Goal: Task Accomplishment & Management: Manage account settings

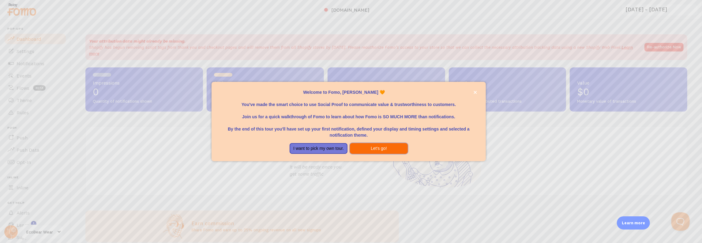
click at [375, 149] on button "Let's go!" at bounding box center [379, 148] width 58 height 11
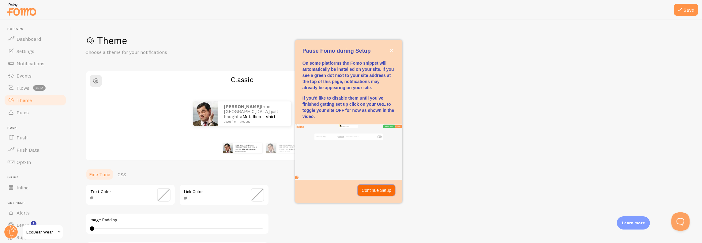
click at [375, 187] on p "Continue Setup" at bounding box center [376, 190] width 30 height 6
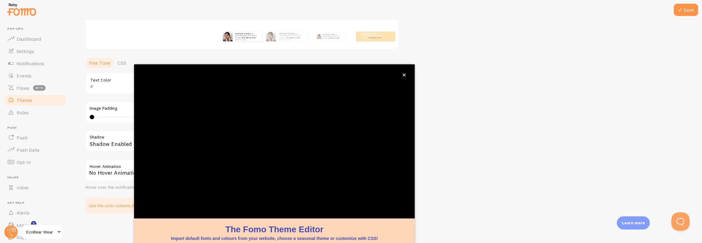
scroll to position [60, 0]
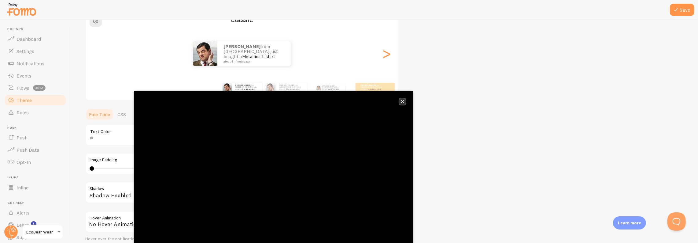
click at [404, 103] on icon "close," at bounding box center [402, 101] width 3 height 3
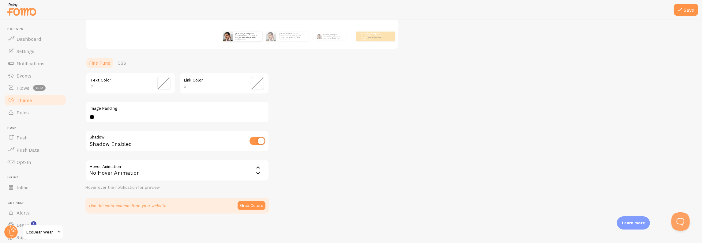
scroll to position [0, 0]
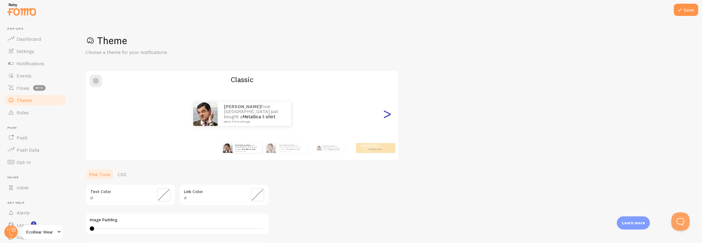
click at [390, 110] on div ">" at bounding box center [386, 113] width 7 height 44
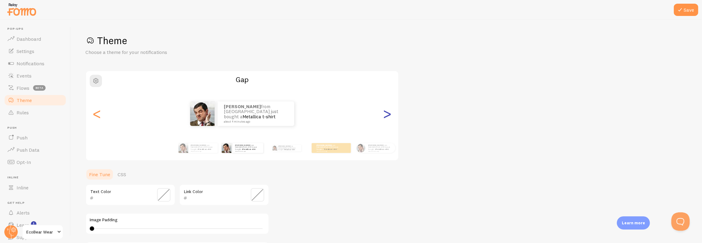
click at [386, 113] on div ">" at bounding box center [386, 113] width 7 height 44
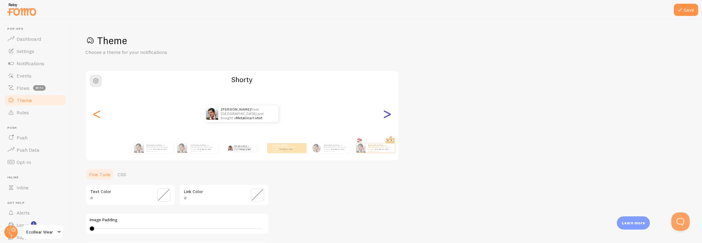
click at [386, 113] on div ">" at bounding box center [386, 113] width 7 height 44
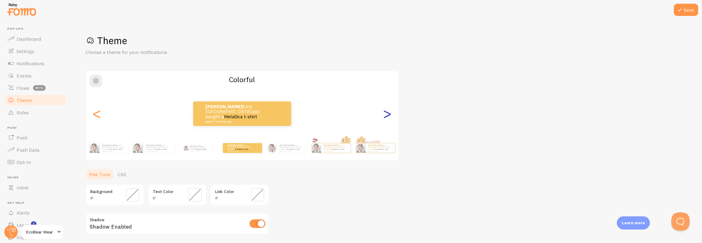
click at [386, 113] on div ">" at bounding box center [386, 113] width 7 height 44
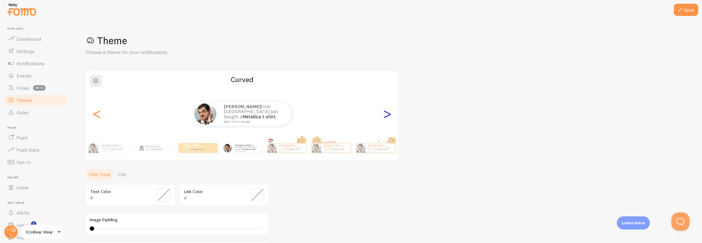
click at [386, 113] on div ">" at bounding box center [386, 113] width 7 height 44
type input "0"
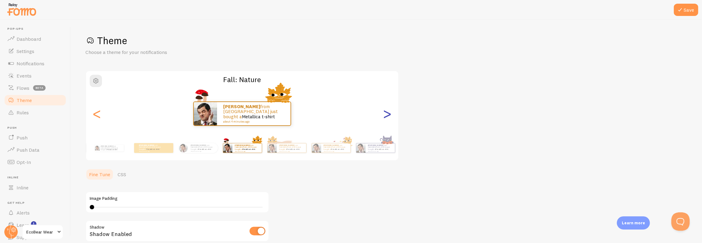
click at [386, 113] on div ">" at bounding box center [386, 113] width 7 height 44
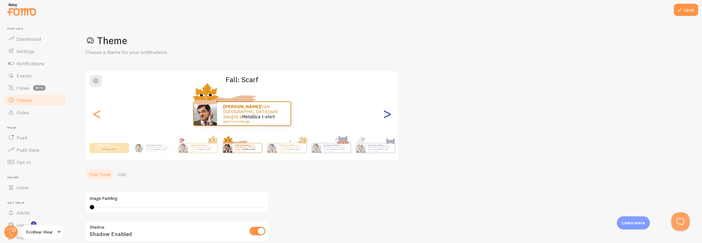
click at [386, 113] on div ">" at bounding box center [386, 113] width 7 height 44
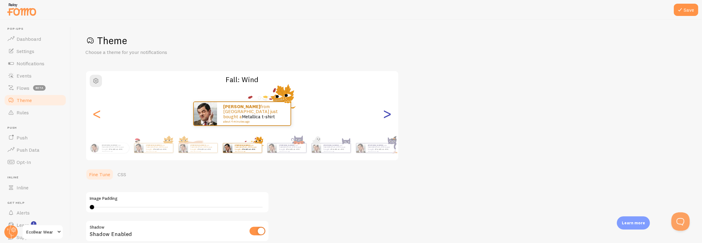
click at [386, 113] on div ">" at bounding box center [386, 113] width 7 height 44
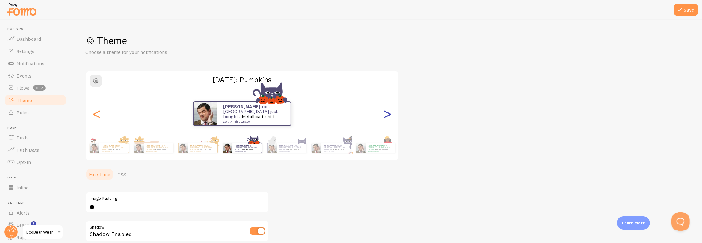
click at [386, 113] on div ">" at bounding box center [386, 113] width 7 height 44
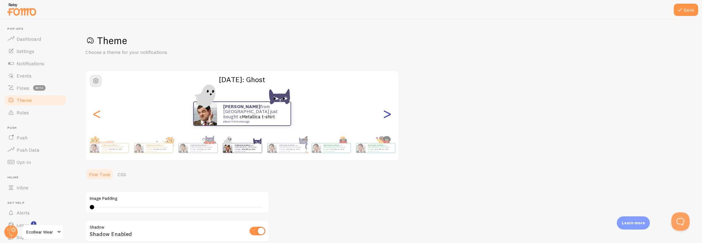
click at [386, 113] on div ">" at bounding box center [386, 113] width 7 height 44
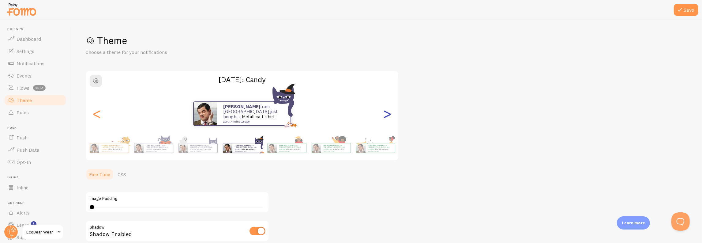
click at [386, 113] on div ">" at bounding box center [386, 113] width 7 height 44
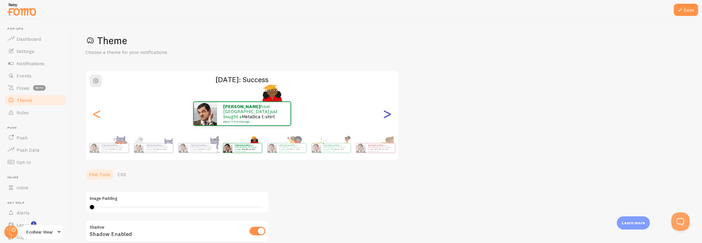
click at [386, 113] on div ">" at bounding box center [386, 113] width 7 height 44
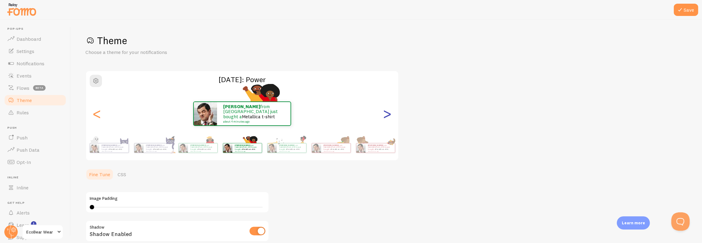
click at [386, 113] on div ">" at bounding box center [386, 113] width 7 height 44
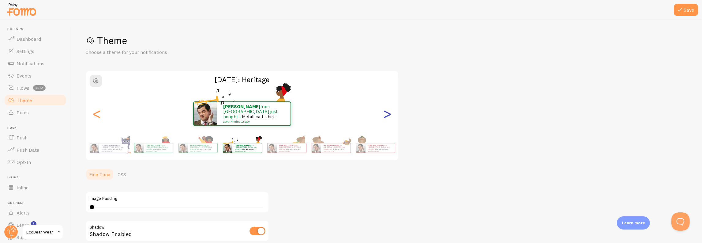
click at [386, 113] on div ">" at bounding box center [386, 113] width 7 height 44
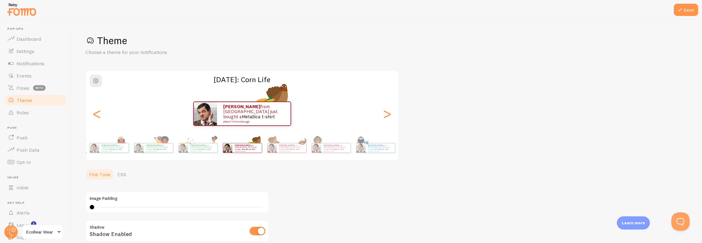
click at [95, 115] on div "<" at bounding box center [96, 113] width 7 height 44
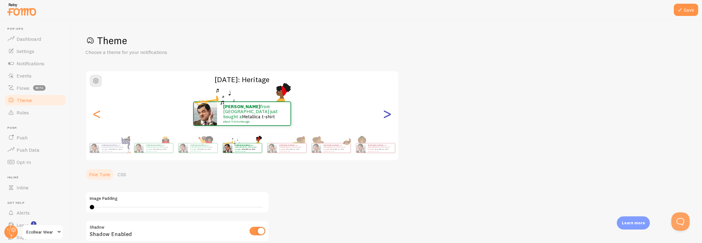
click at [389, 116] on div ">" at bounding box center [386, 113] width 7 height 44
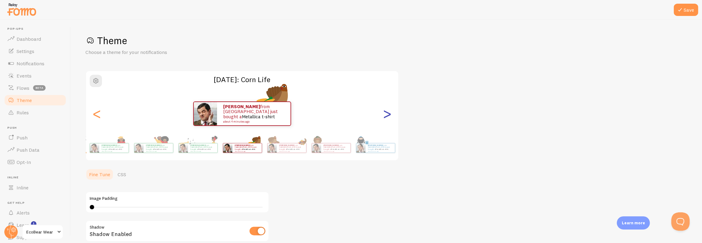
click at [389, 116] on div ">" at bounding box center [386, 113] width 7 height 44
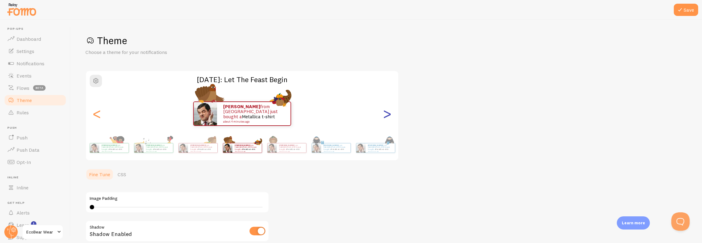
click at [389, 116] on div ">" at bounding box center [386, 113] width 7 height 44
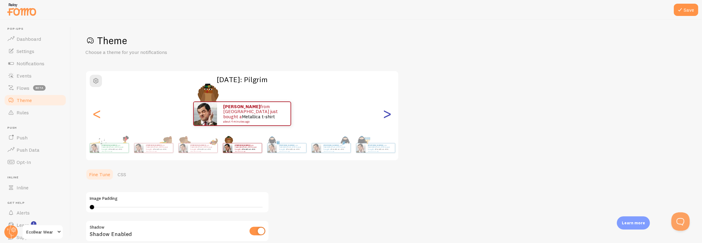
click at [389, 116] on div ">" at bounding box center [386, 113] width 7 height 44
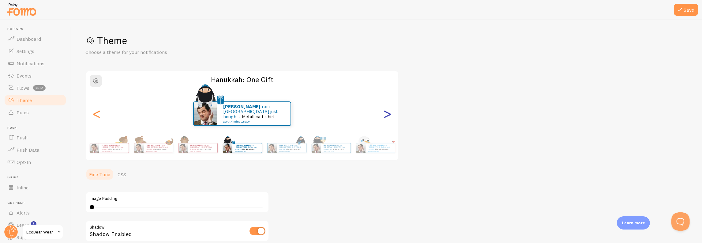
click at [389, 116] on div ">" at bounding box center [386, 113] width 7 height 44
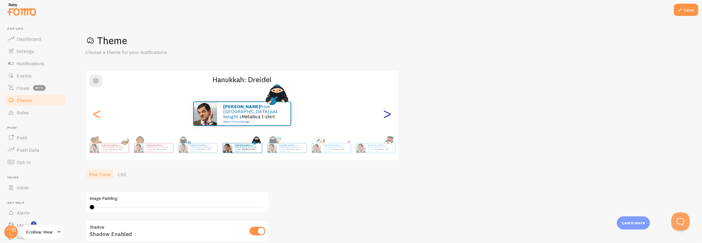
click at [389, 116] on div ">" at bounding box center [386, 113] width 7 height 44
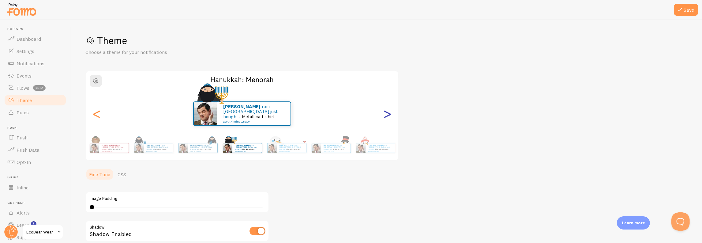
click at [389, 116] on div ">" at bounding box center [386, 113] width 7 height 44
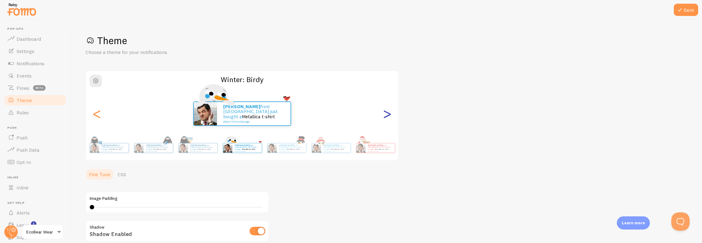
click at [389, 116] on div ">" at bounding box center [386, 113] width 7 height 44
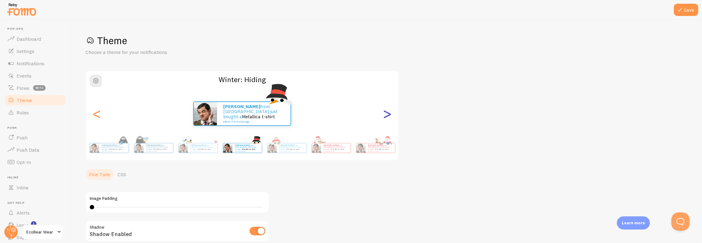
click at [389, 116] on div ">" at bounding box center [386, 113] width 7 height 44
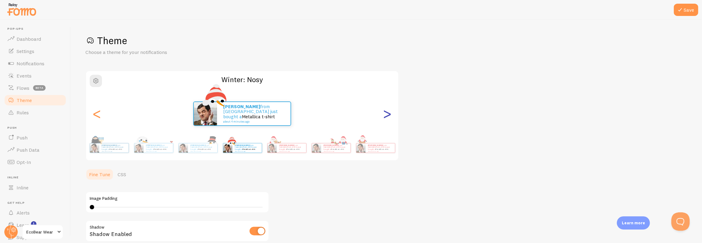
click at [389, 116] on div ">" at bounding box center [386, 113] width 7 height 44
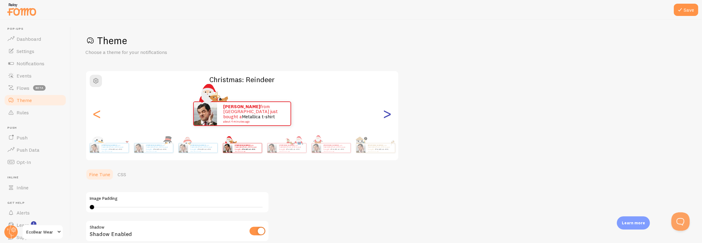
click at [389, 116] on div ">" at bounding box center [386, 113] width 7 height 44
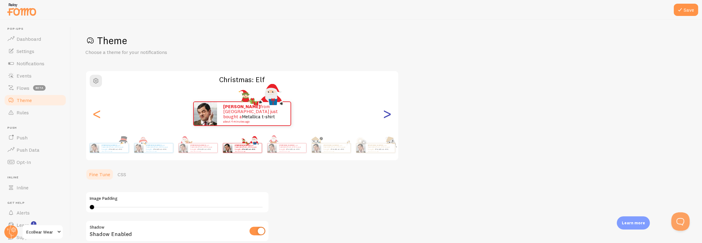
click at [389, 116] on div ">" at bounding box center [386, 113] width 7 height 44
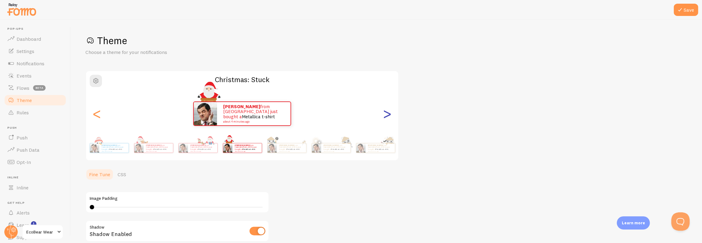
click at [389, 116] on div ">" at bounding box center [386, 113] width 7 height 44
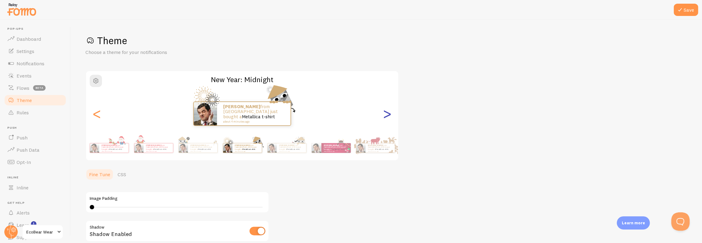
click at [389, 116] on div ">" at bounding box center [386, 113] width 7 height 44
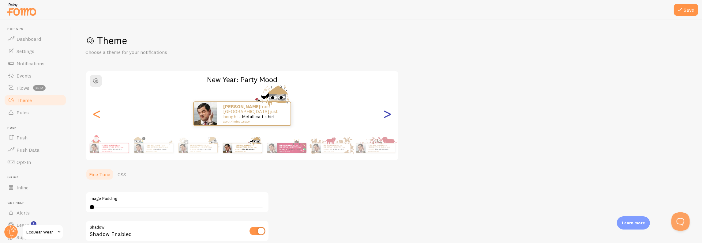
click at [387, 114] on div ">" at bounding box center [386, 113] width 7 height 44
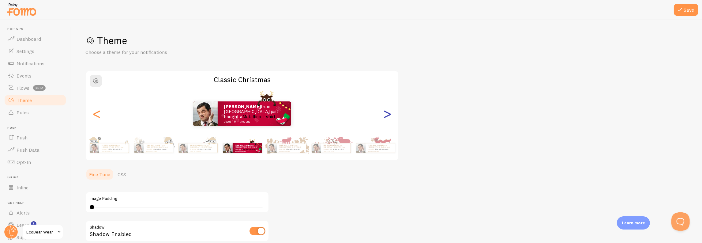
click at [387, 114] on div ">" at bounding box center [386, 113] width 7 height 44
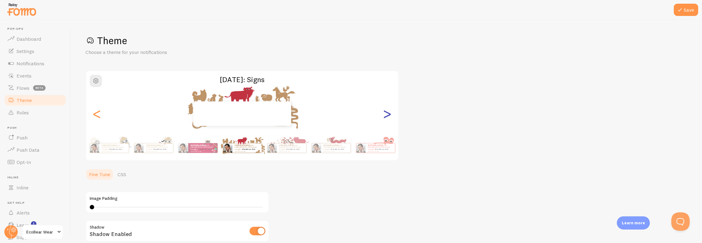
click at [387, 114] on div ">" at bounding box center [386, 113] width 7 height 44
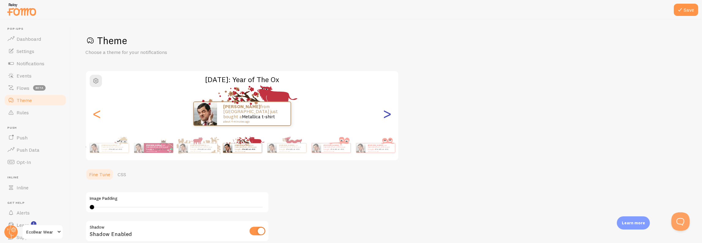
click at [387, 114] on div ">" at bounding box center [386, 113] width 7 height 44
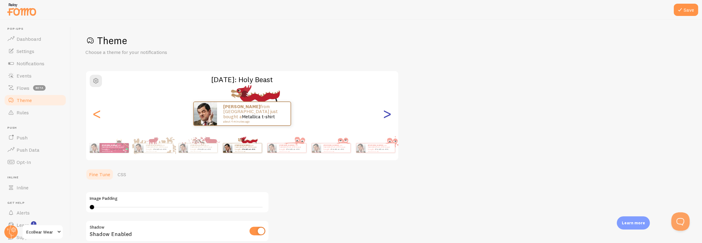
click at [387, 114] on div ">" at bounding box center [386, 113] width 7 height 44
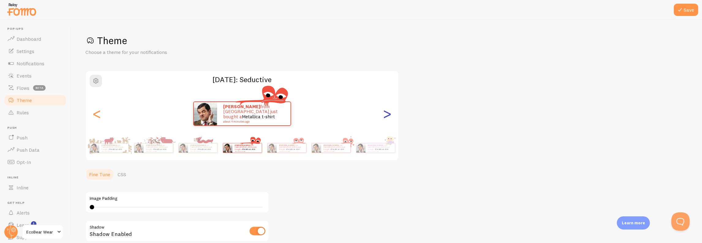
click at [387, 114] on div ">" at bounding box center [386, 113] width 7 height 44
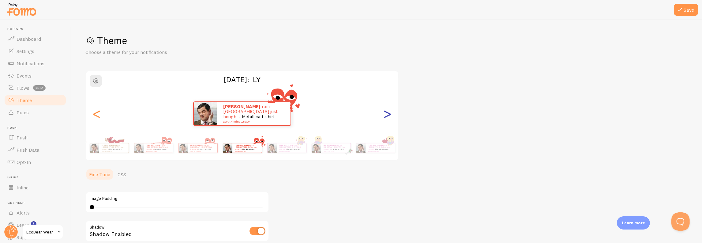
click at [387, 114] on div ">" at bounding box center [386, 113] width 7 height 44
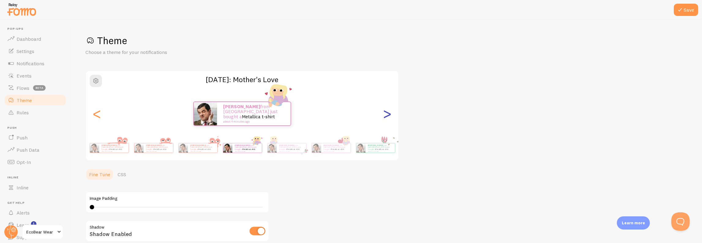
click at [387, 114] on div ">" at bounding box center [386, 113] width 7 height 44
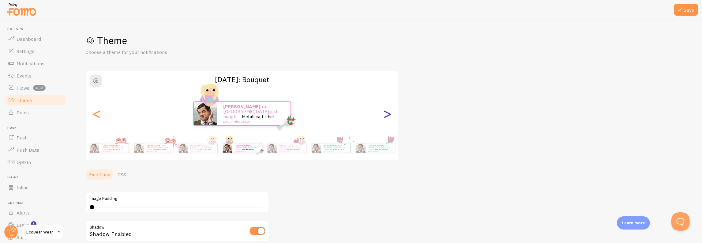
click at [387, 114] on div ">" at bounding box center [386, 113] width 7 height 44
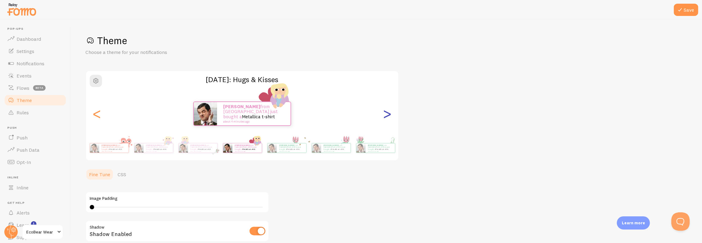
click at [387, 114] on div ">" at bounding box center [386, 113] width 7 height 44
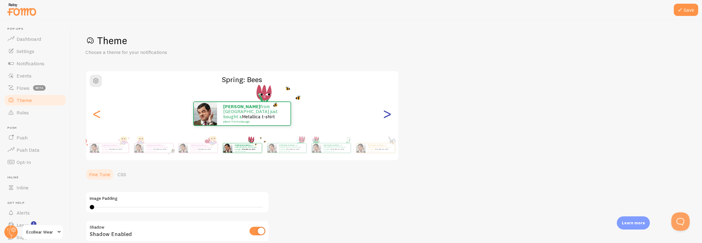
click at [387, 114] on div ">" at bounding box center [386, 113] width 7 height 44
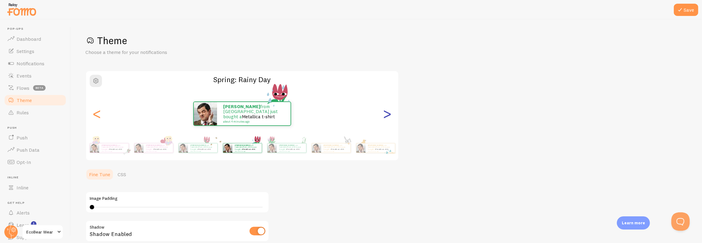
click at [387, 114] on div ">" at bounding box center [386, 113] width 7 height 44
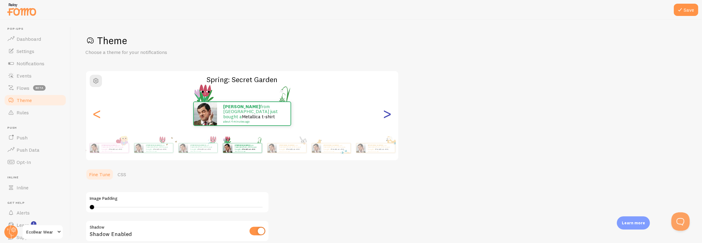
click at [387, 114] on div ">" at bounding box center [386, 113] width 7 height 44
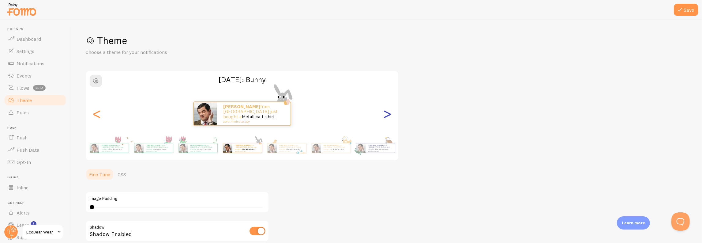
click at [387, 114] on div ">" at bounding box center [386, 113] width 7 height 44
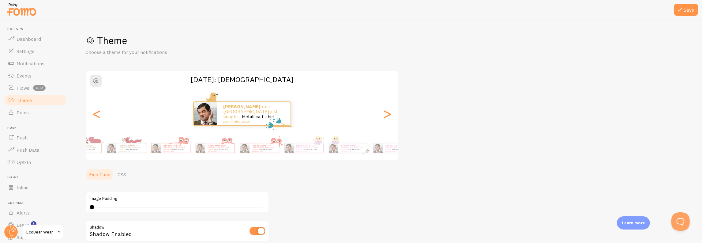
click at [492, 149] on div "Theme Choose a theme for your notifications Easter: Chick Richard from Canada j…" at bounding box center [385, 168] width 601 height 269
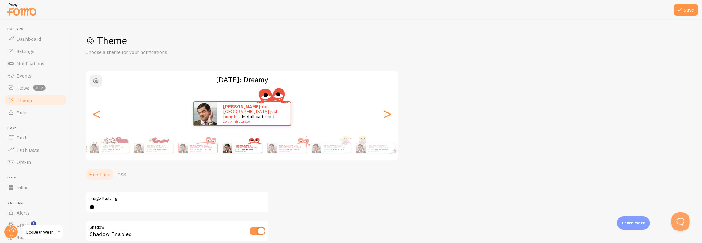
click at [90, 81] on button "button" at bounding box center [96, 81] width 12 height 12
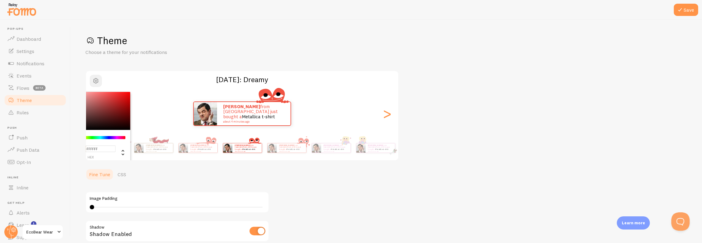
click at [93, 79] on span "button" at bounding box center [95, 80] width 7 height 7
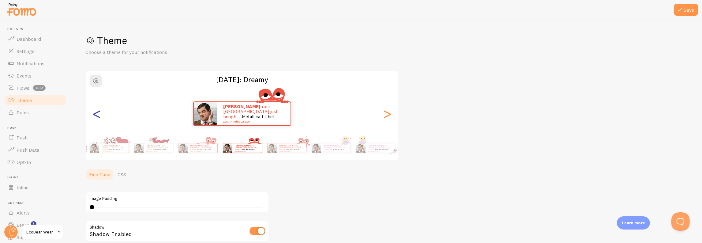
click at [99, 119] on div "<" at bounding box center [96, 113] width 7 height 44
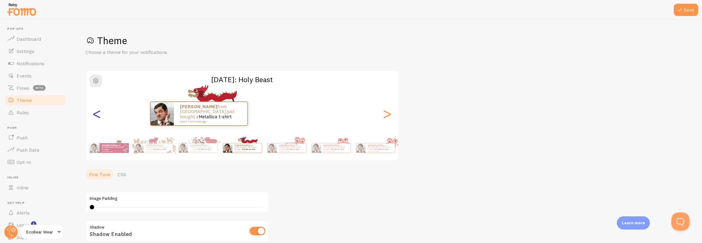
click at [99, 116] on div "<" at bounding box center [96, 113] width 7 height 44
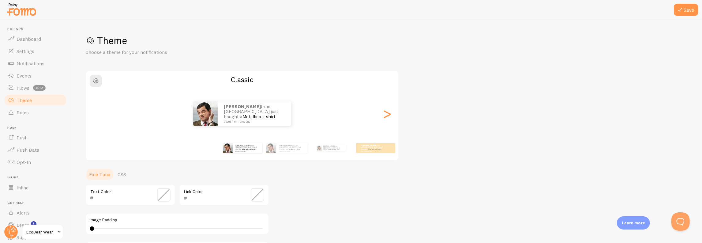
click at [99, 116] on div "Richard from Canada just bought a Metallica t-shirt about 4 minutes ago Richard…" at bounding box center [242, 113] width 312 height 44
click at [99, 116] on div "[PERSON_NAME] from [GEOGRAPHIC_DATA] just bought a Metallica t-shirt about 4 mi…" at bounding box center [242, 113] width 312 height 24
click at [386, 114] on div ">" at bounding box center [386, 113] width 7 height 44
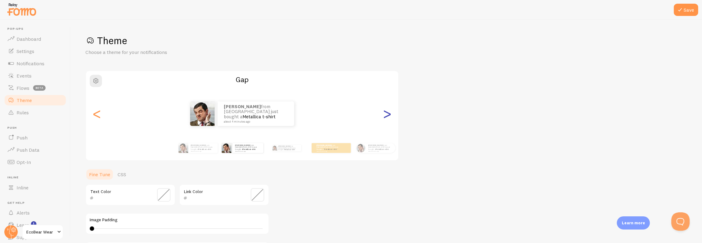
click at [386, 114] on div ">" at bounding box center [386, 113] width 7 height 44
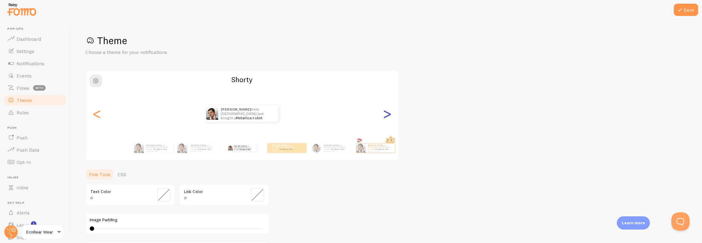
click at [386, 114] on div ">" at bounding box center [386, 113] width 7 height 44
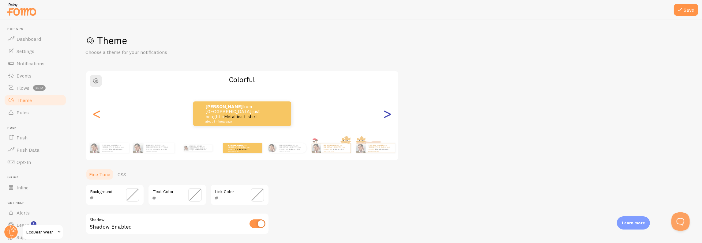
click at [390, 115] on div ">" at bounding box center [386, 113] width 7 height 44
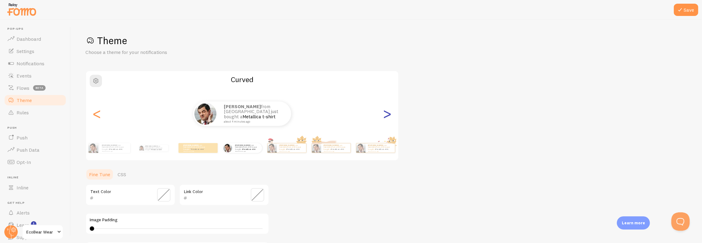
click at [387, 115] on div ">" at bounding box center [386, 113] width 7 height 44
type input "0"
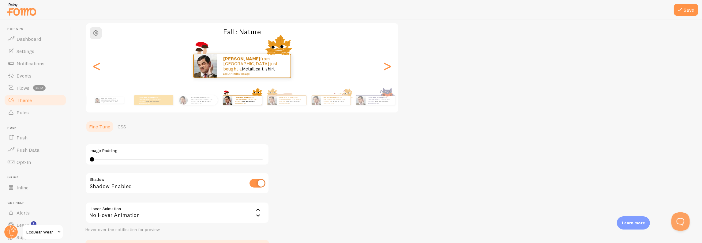
scroll to position [90, 0]
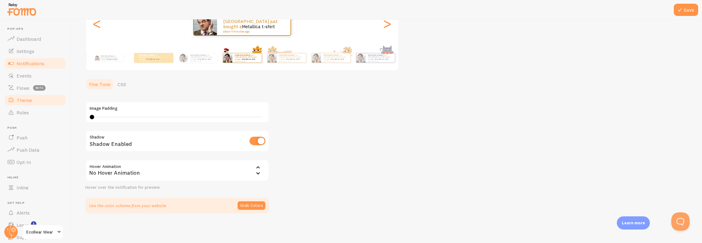
click at [38, 61] on span "Notifications" at bounding box center [31, 63] width 28 height 6
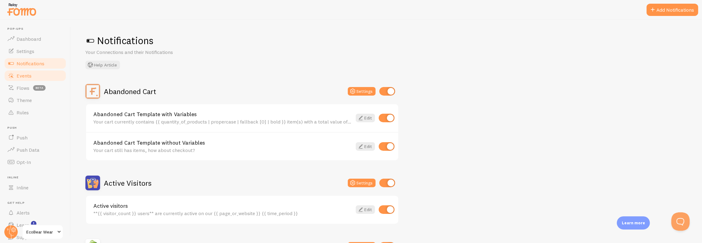
click at [31, 73] on span "Events" at bounding box center [24, 76] width 15 height 6
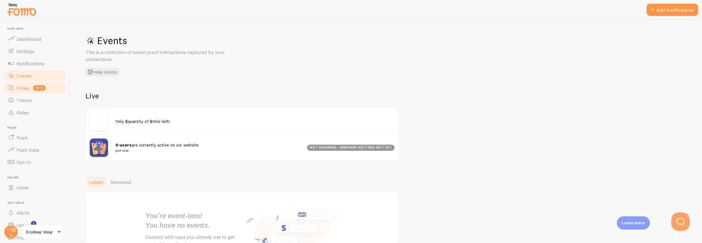
click at [32, 87] on link "Flows beta" at bounding box center [35, 88] width 63 height 12
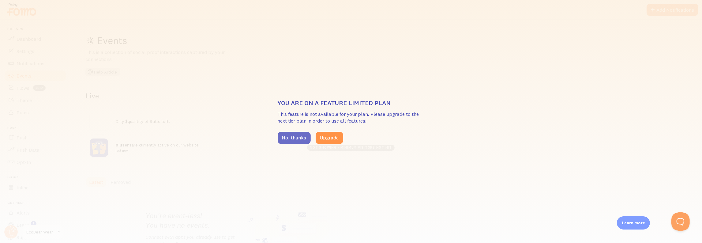
click at [285, 139] on button "No, thanks" at bounding box center [293, 138] width 33 height 12
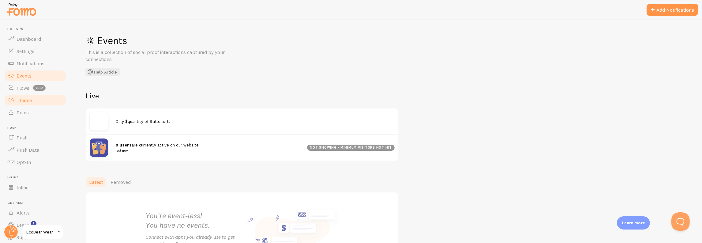
click at [43, 100] on link "Theme" at bounding box center [35, 100] width 63 height 12
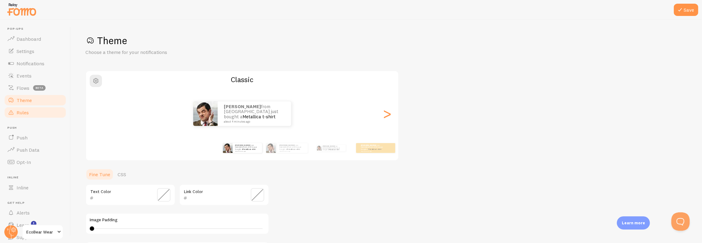
click at [40, 110] on link "Rules" at bounding box center [35, 112] width 63 height 12
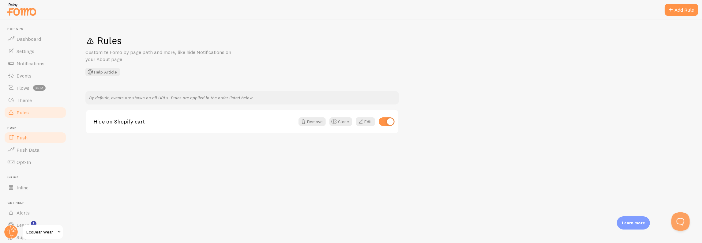
click at [34, 137] on link "Push" at bounding box center [35, 137] width 63 height 12
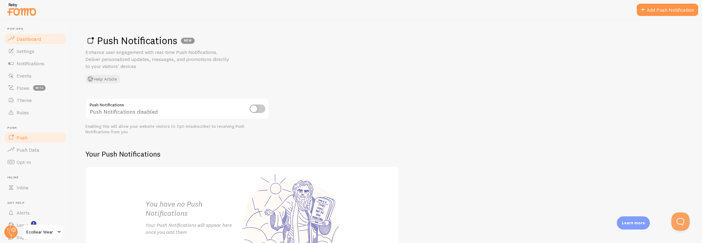
click at [35, 38] on span "Dashboard" at bounding box center [29, 39] width 24 height 6
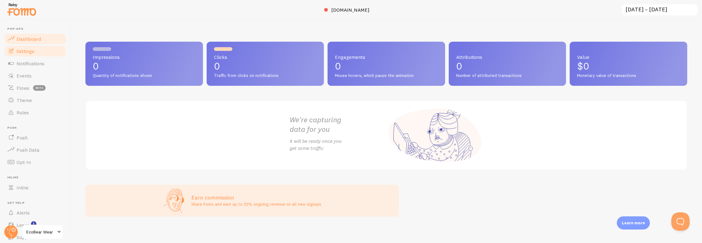
click at [35, 50] on link "Settings" at bounding box center [35, 51] width 63 height 12
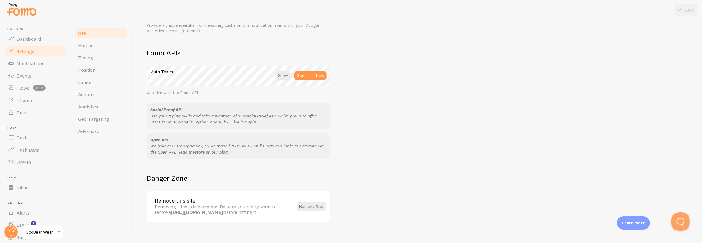
scroll to position [335, 0]
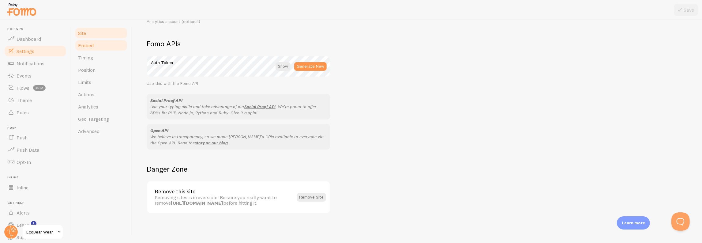
click at [91, 47] on span "Embed" at bounding box center [86, 45] width 16 height 6
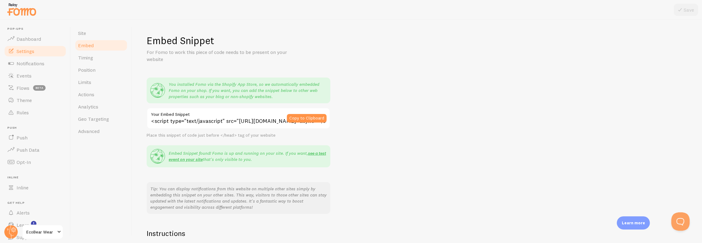
scroll to position [86, 0]
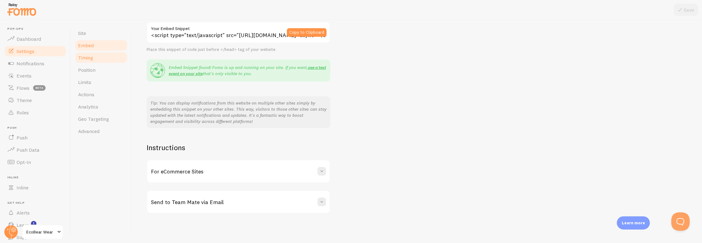
click at [94, 61] on link "Timing" at bounding box center [101, 57] width 54 height 12
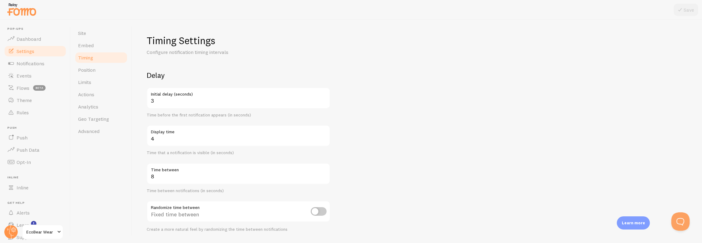
scroll to position [120, 0]
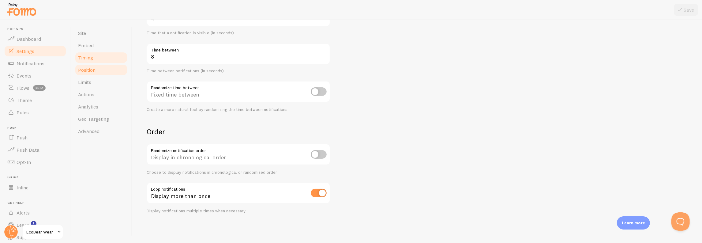
click at [95, 68] on span "Position" at bounding box center [86, 70] width 17 height 6
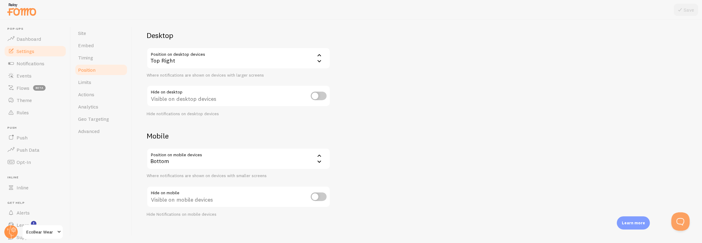
scroll to position [43, 0]
click at [97, 82] on link "Limits" at bounding box center [101, 82] width 54 height 12
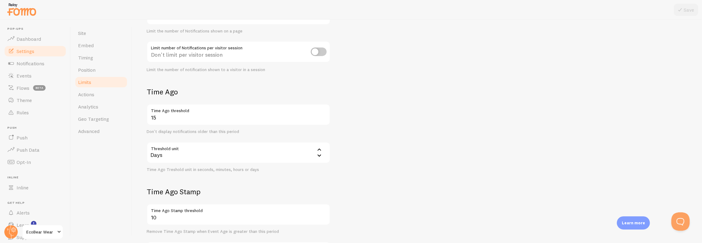
scroll to position [154, 0]
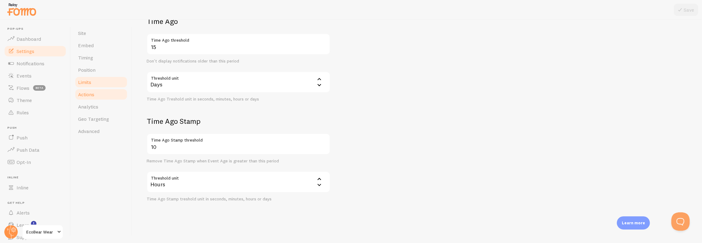
click at [104, 93] on link "Actions" at bounding box center [101, 94] width 54 height 12
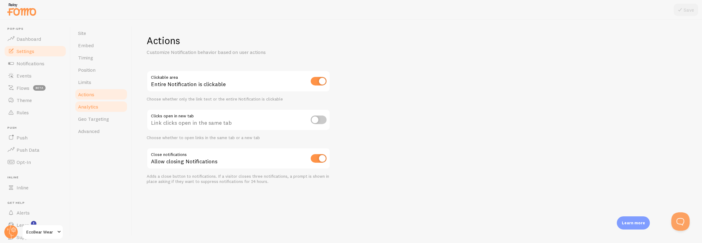
click at [95, 107] on span "Analytics" at bounding box center [88, 106] width 20 height 6
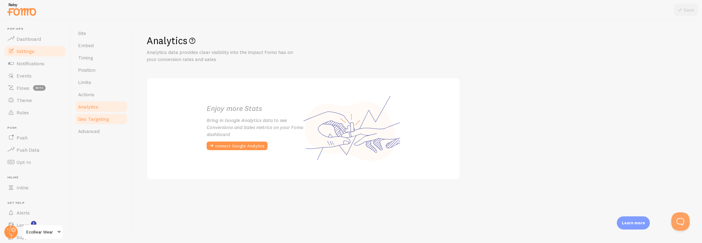
click at [96, 115] on link "Geo Targeting" at bounding box center [101, 119] width 54 height 12
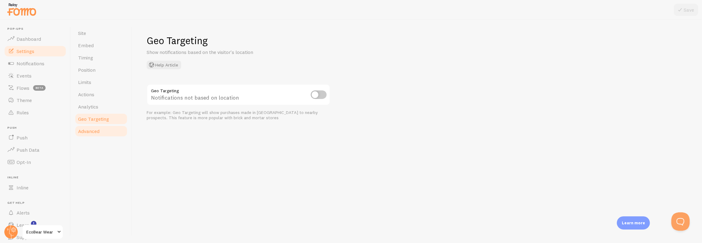
click at [101, 132] on link "Advanced" at bounding box center [101, 131] width 54 height 12
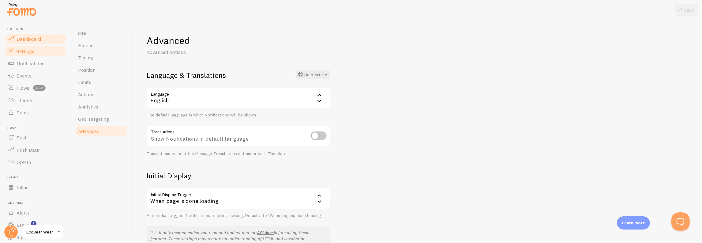
click at [35, 37] on span "Dashboard" at bounding box center [29, 39] width 24 height 6
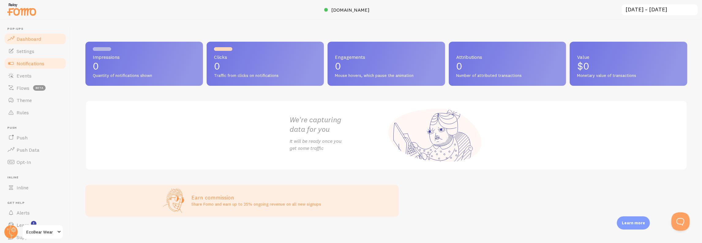
click at [38, 61] on span "Notifications" at bounding box center [31, 63] width 28 height 6
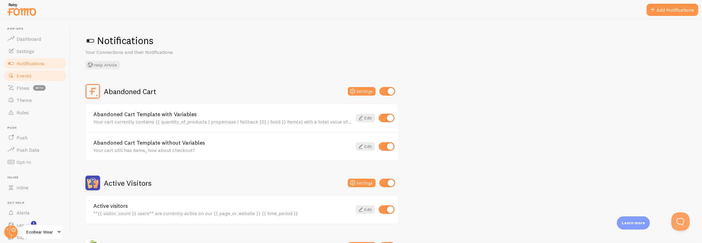
click at [35, 77] on link "Events" at bounding box center [35, 75] width 63 height 12
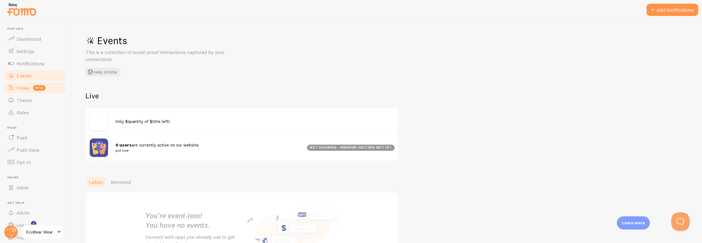
click at [30, 87] on link "Flows beta" at bounding box center [35, 88] width 63 height 12
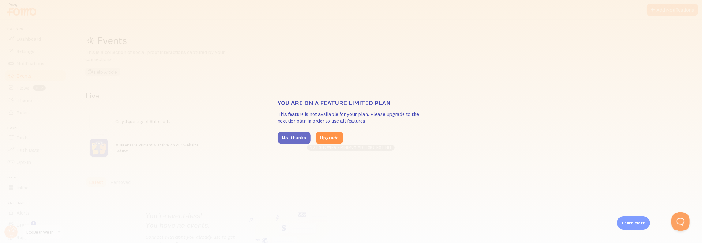
click at [301, 138] on button "No, thanks" at bounding box center [293, 138] width 33 height 12
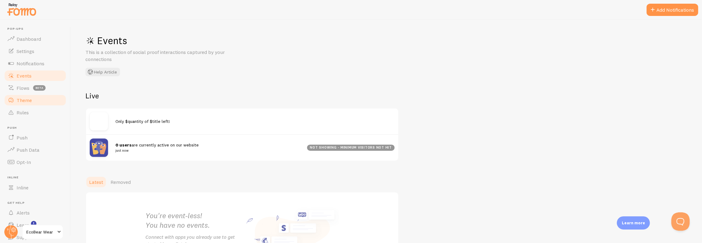
click at [28, 95] on link "Theme" at bounding box center [35, 100] width 63 height 12
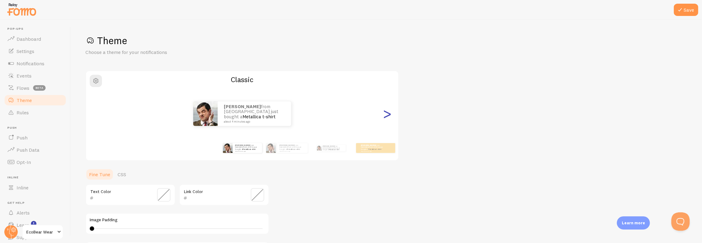
click at [387, 116] on div ">" at bounding box center [386, 113] width 7 height 44
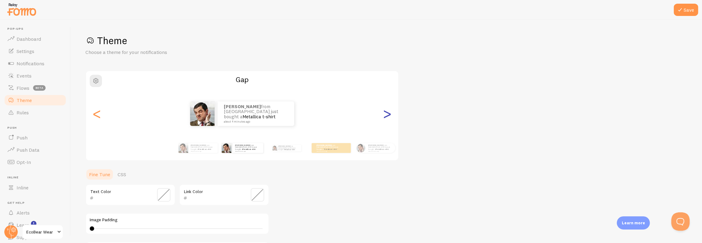
click at [387, 116] on div ">" at bounding box center [386, 113] width 7 height 44
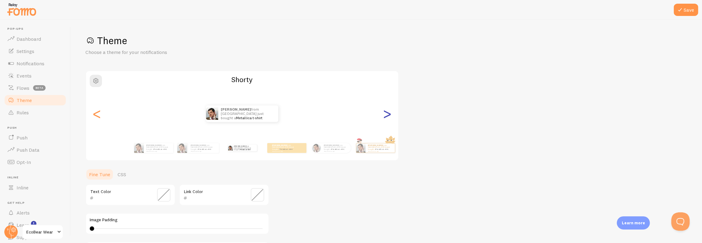
click at [387, 116] on div ">" at bounding box center [386, 113] width 7 height 44
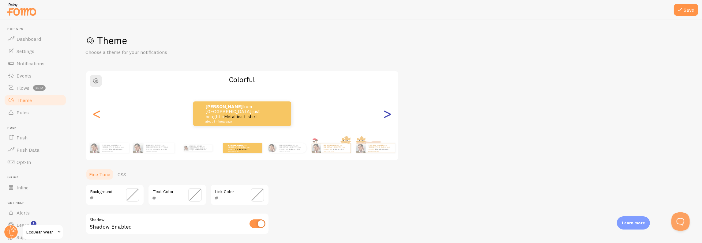
click at [387, 116] on div ">" at bounding box center [386, 113] width 7 height 44
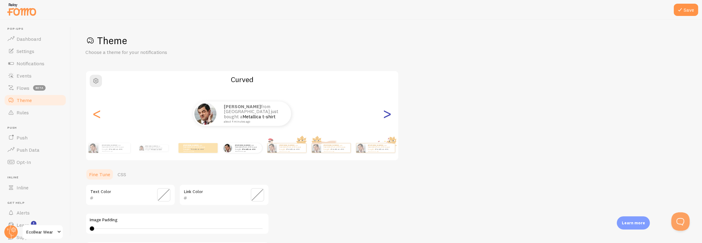
click at [387, 116] on div ">" at bounding box center [386, 113] width 7 height 44
type input "0"
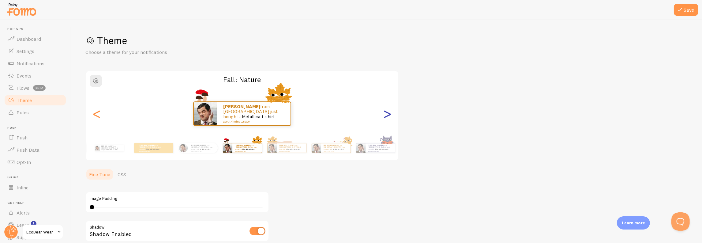
click at [387, 116] on div ">" at bounding box center [386, 113] width 7 height 44
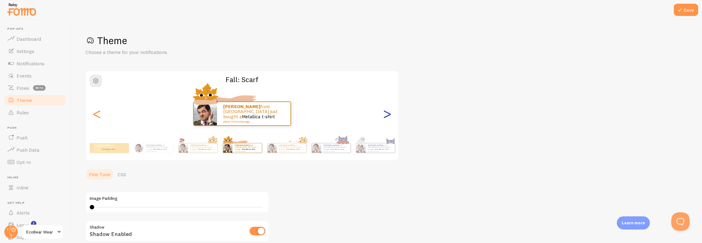
click at [387, 116] on div ">" at bounding box center [386, 113] width 7 height 44
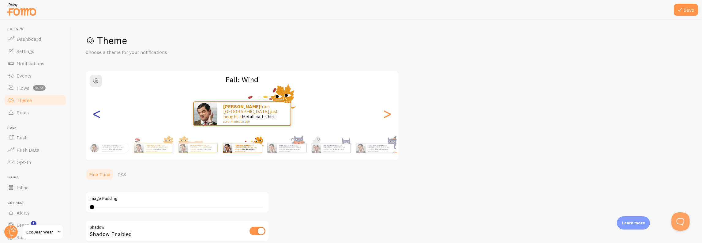
click at [96, 114] on div "<" at bounding box center [96, 113] width 7 height 44
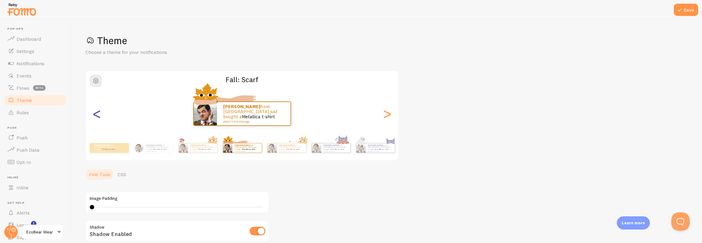
click at [96, 114] on div "<" at bounding box center [96, 113] width 7 height 44
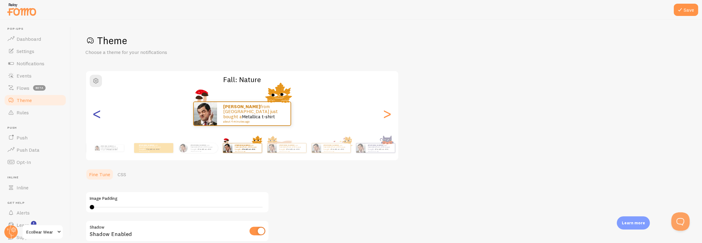
click at [96, 114] on div "<" at bounding box center [96, 113] width 7 height 44
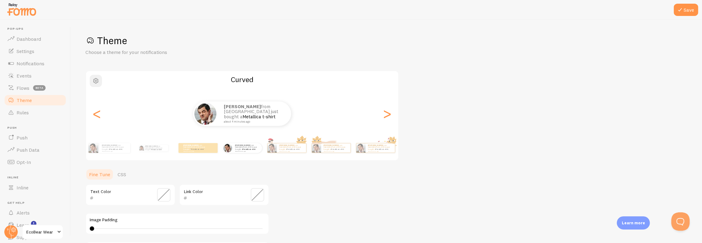
click at [96, 81] on span "button" at bounding box center [95, 80] width 7 height 7
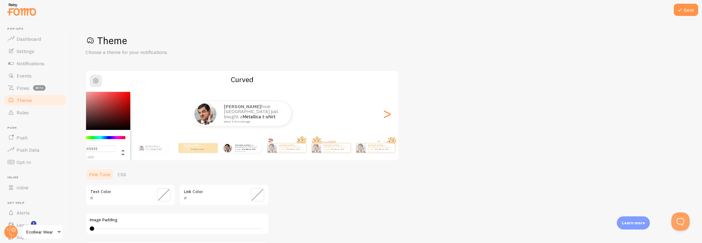
click at [465, 131] on div "Theme Choose a theme for your notifications #FFFFFF hex 255 r 255 g 255 b 0 h 0…" at bounding box center [385, 179] width 601 height 290
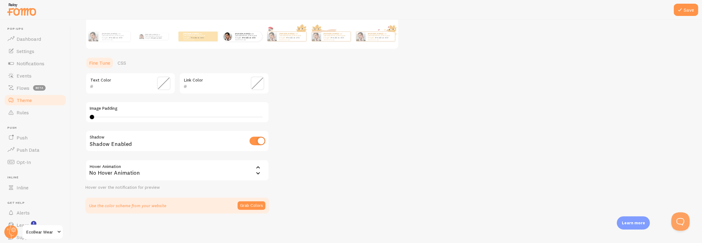
scroll to position [109, 0]
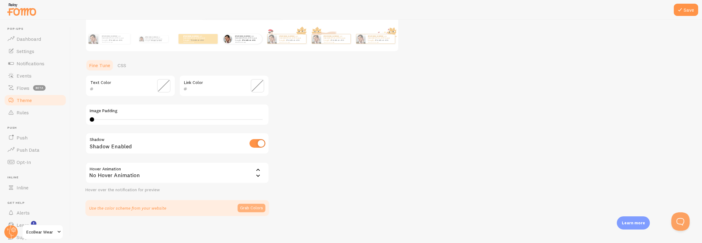
click at [257, 206] on button "Grab Colors" at bounding box center [251, 207] width 28 height 9
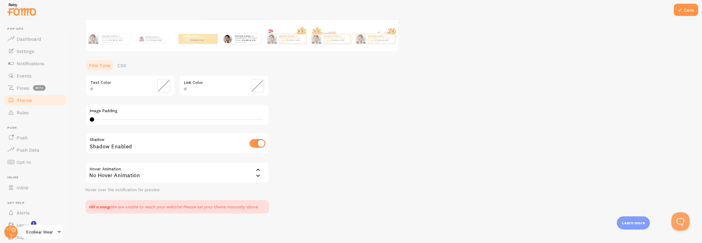
click at [290, 163] on div "Theme Choose a theme for your notifications Curved Richard from Canada just bou…" at bounding box center [385, 69] width 601 height 288
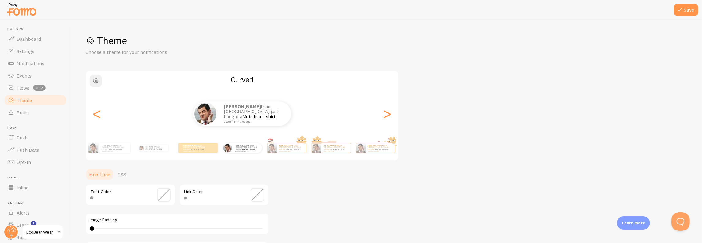
click at [95, 84] on span "button" at bounding box center [95, 80] width 7 height 7
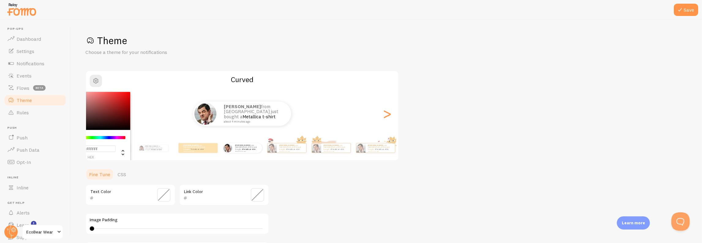
click at [170, 56] on div "Theme Choose a theme for your notifications #FFFFFF hex 255 r 255 g 255 b 0 h 0…" at bounding box center [385, 178] width 601 height 288
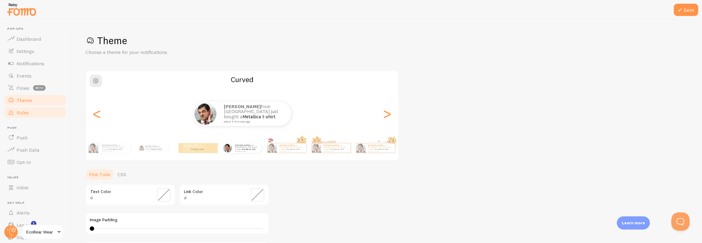
click at [30, 112] on link "Rules" at bounding box center [35, 112] width 63 height 12
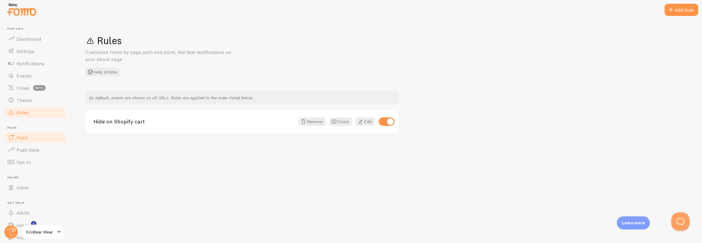
click at [27, 135] on span "Push" at bounding box center [22, 137] width 11 height 6
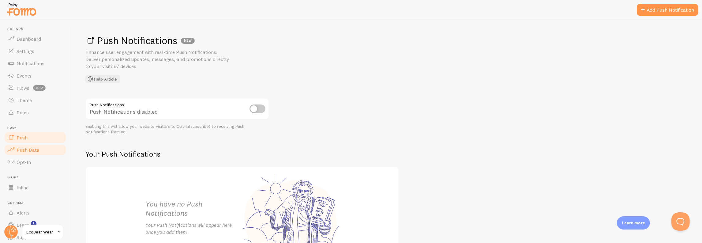
click at [31, 151] on span "Push Data" at bounding box center [28, 150] width 23 height 6
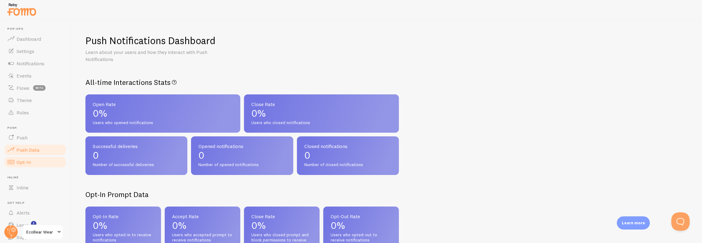
click at [16, 162] on link "Opt-In" at bounding box center [35, 162] width 63 height 12
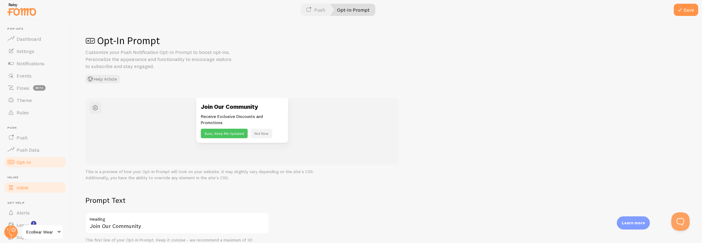
click at [31, 187] on link "Inline" at bounding box center [35, 187] width 63 height 12
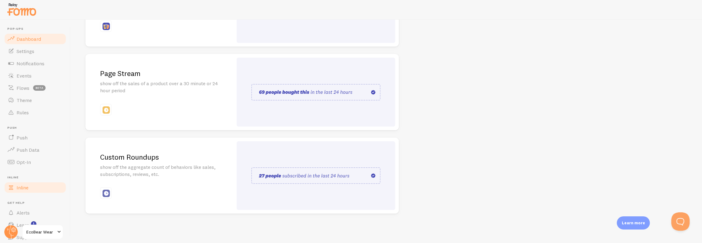
click at [27, 41] on span "Dashboard" at bounding box center [29, 39] width 24 height 6
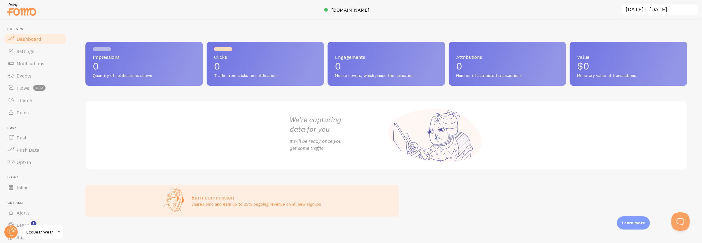
scroll to position [3, 0]
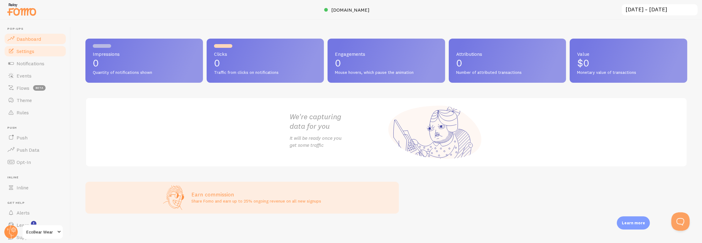
click at [34, 50] on span "Settings" at bounding box center [26, 51] width 18 height 6
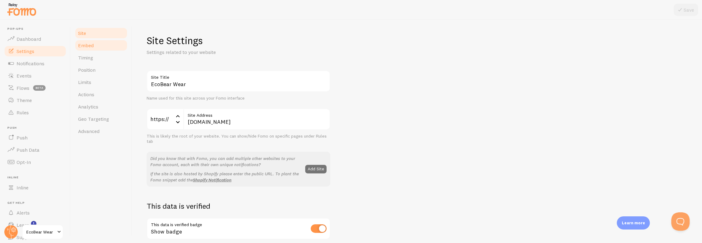
click at [94, 46] on link "Embed" at bounding box center [101, 45] width 54 height 12
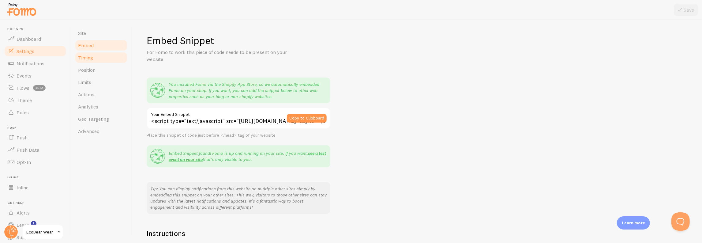
click at [89, 54] on link "Timing" at bounding box center [101, 57] width 54 height 12
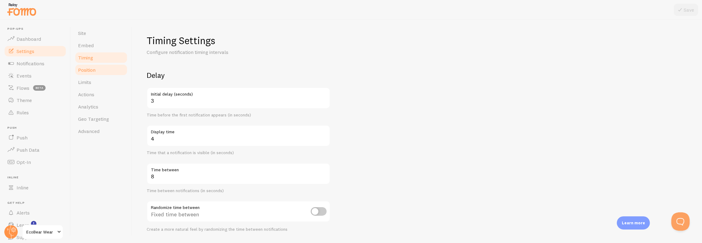
click at [96, 68] on link "Position" at bounding box center [101, 70] width 54 height 12
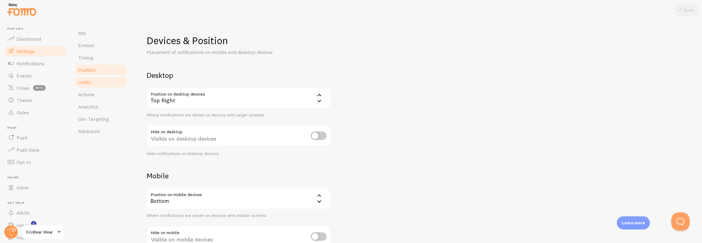
click at [106, 85] on link "Limits" at bounding box center [101, 82] width 54 height 12
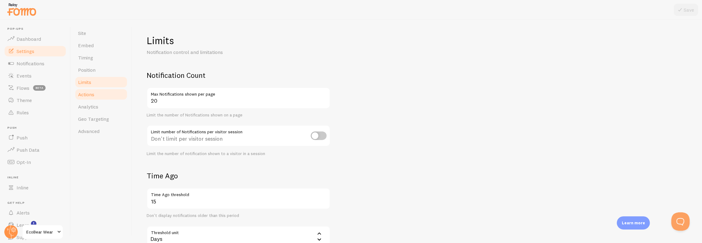
click at [96, 97] on link "Actions" at bounding box center [101, 94] width 54 height 12
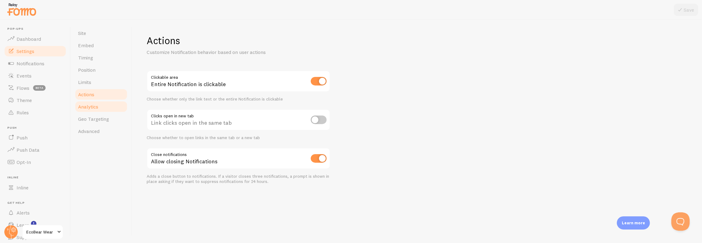
click at [87, 110] on link "Analytics" at bounding box center [101, 106] width 54 height 12
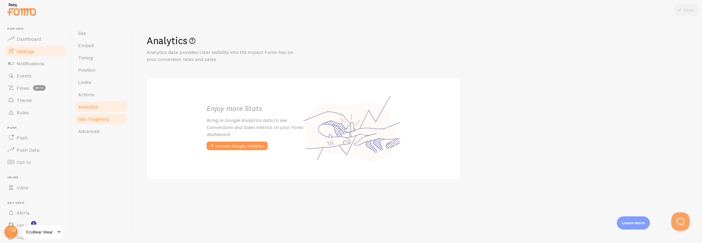
click at [100, 119] on span "Geo Targeting" at bounding box center [93, 119] width 31 height 6
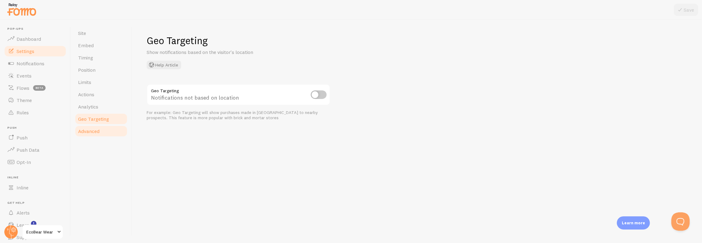
click at [104, 128] on link "Advanced" at bounding box center [101, 131] width 54 height 12
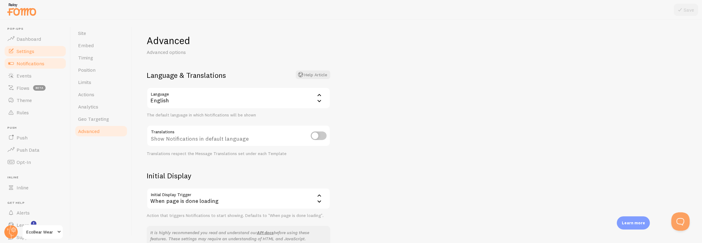
click at [34, 65] on span "Notifications" at bounding box center [31, 63] width 28 height 6
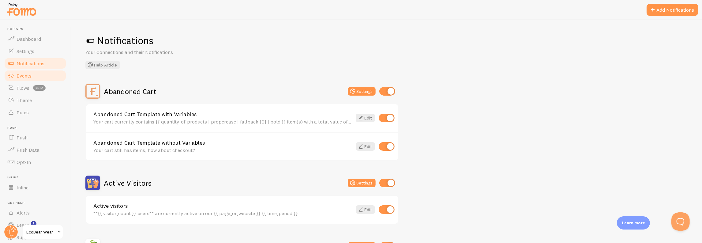
click at [43, 76] on link "Events" at bounding box center [35, 75] width 63 height 12
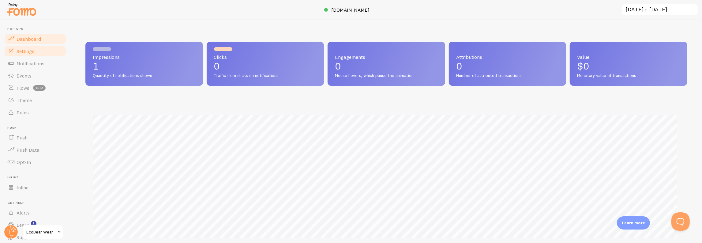
click at [28, 51] on span "Settings" at bounding box center [26, 51] width 18 height 6
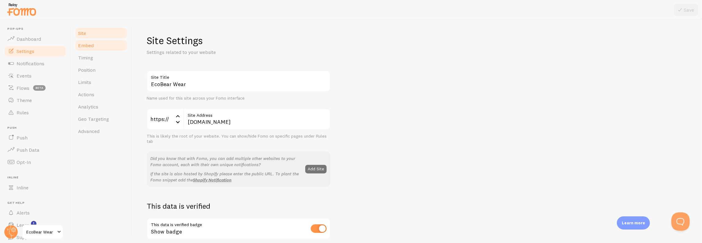
click at [103, 49] on link "Embed" at bounding box center [101, 45] width 54 height 12
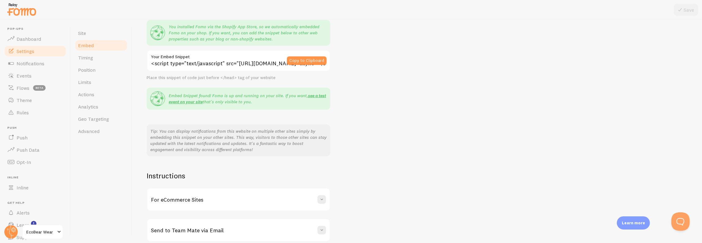
scroll to position [86, 0]
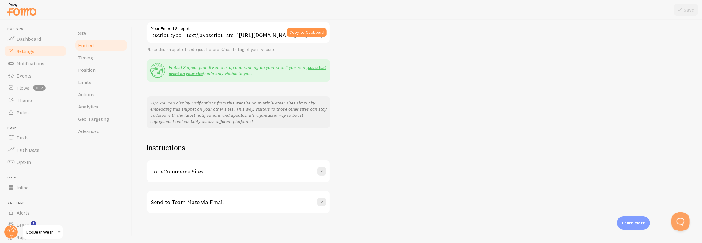
click at [200, 169] on h3 "For eCommerce Sites" at bounding box center [177, 171] width 52 height 7
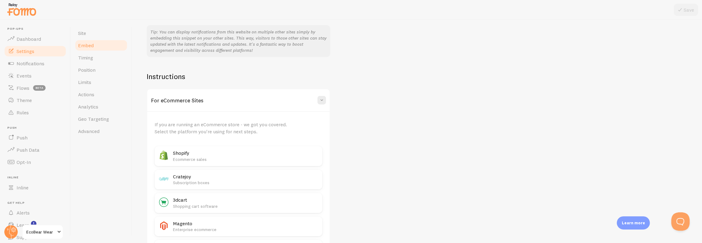
scroll to position [159, 0]
click at [202, 158] on p "Ecommerce sales" at bounding box center [246, 156] width 146 height 6
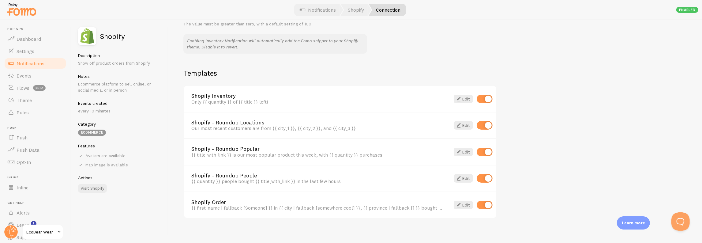
scroll to position [401, 0]
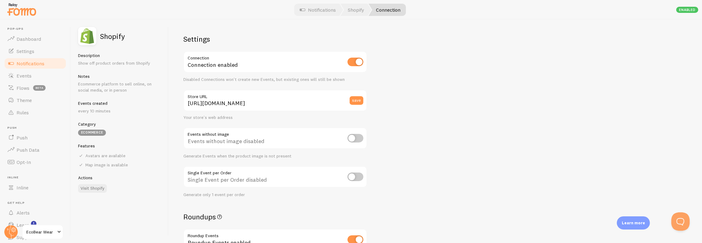
click at [40, 64] on span "Notifications" at bounding box center [31, 63] width 28 height 6
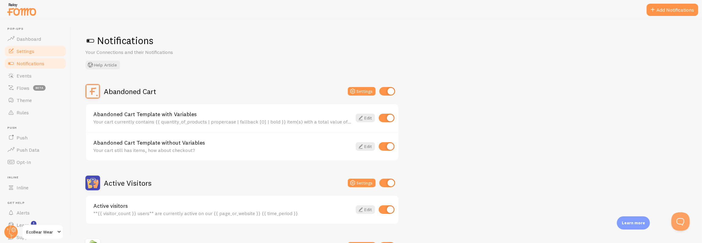
click at [38, 50] on link "Settings" at bounding box center [35, 51] width 63 height 12
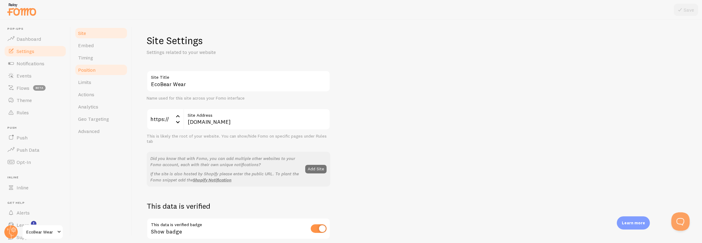
click at [94, 72] on span "Position" at bounding box center [86, 70] width 17 height 6
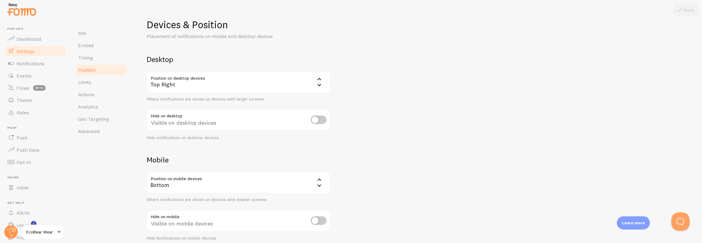
scroll to position [43, 0]
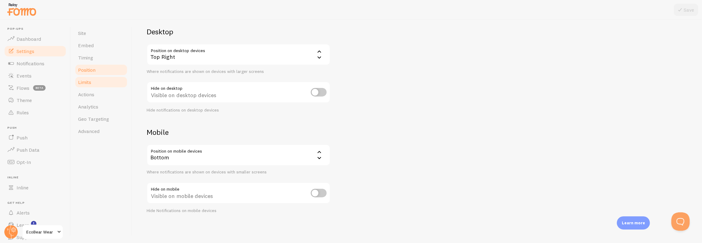
click at [91, 76] on link "Limits" at bounding box center [101, 82] width 54 height 12
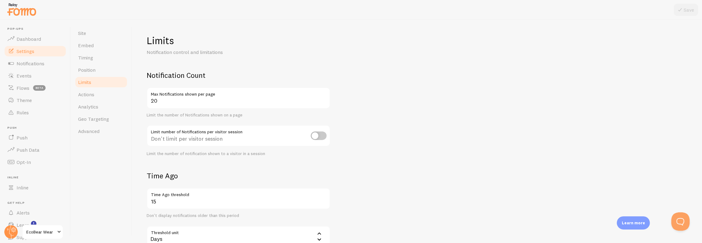
scroll to position [154, 0]
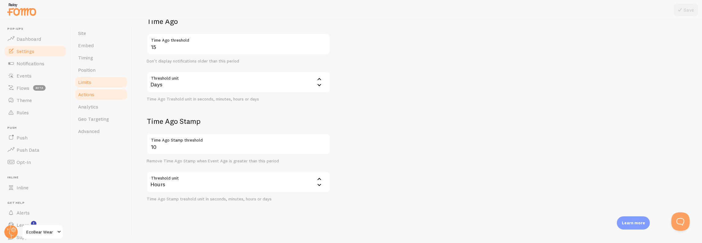
click at [107, 96] on link "Actions" at bounding box center [101, 94] width 54 height 12
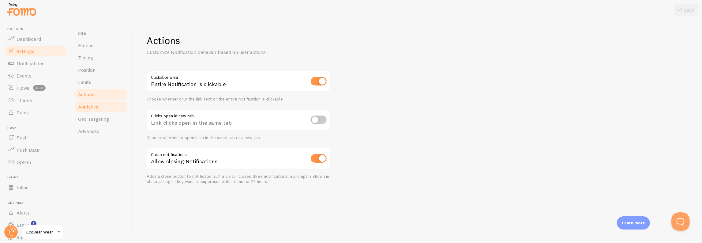
click at [93, 111] on link "Analytics" at bounding box center [101, 106] width 54 height 12
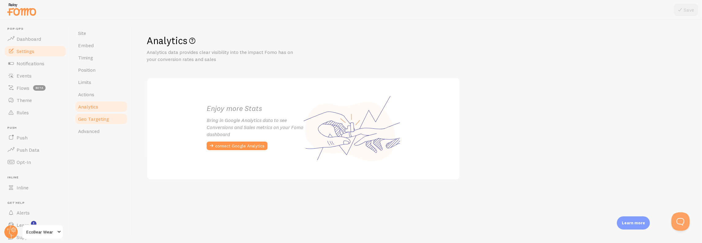
click at [95, 121] on span "Geo Targeting" at bounding box center [93, 119] width 31 height 6
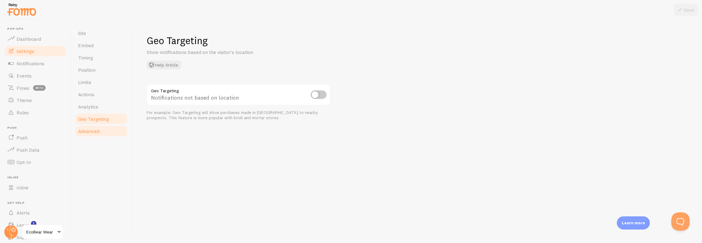
click at [101, 132] on link "Advanced" at bounding box center [101, 131] width 54 height 12
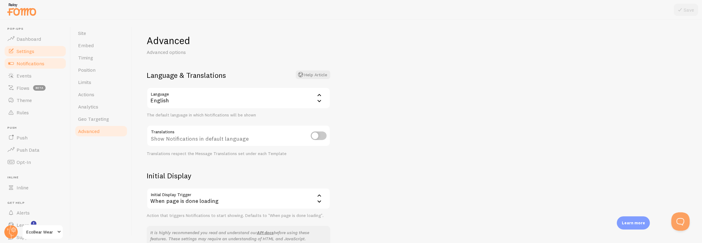
click at [47, 64] on link "Notifications" at bounding box center [35, 63] width 63 height 12
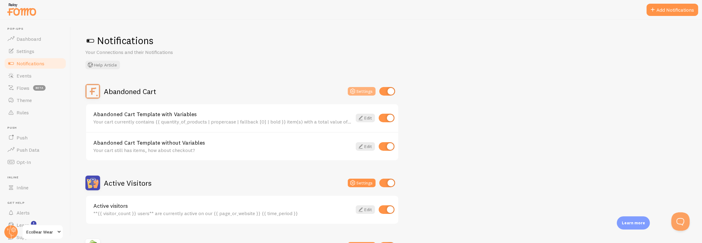
click at [364, 92] on button "Settings" at bounding box center [362, 91] width 28 height 9
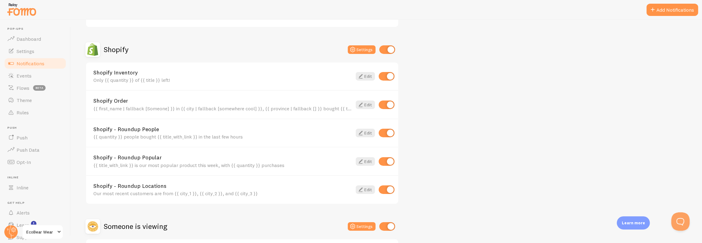
scroll to position [250, 0]
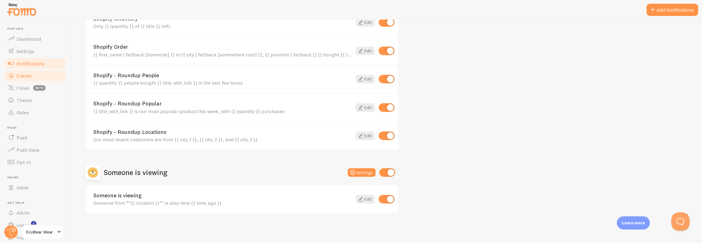
click at [34, 74] on link "Events" at bounding box center [35, 75] width 63 height 12
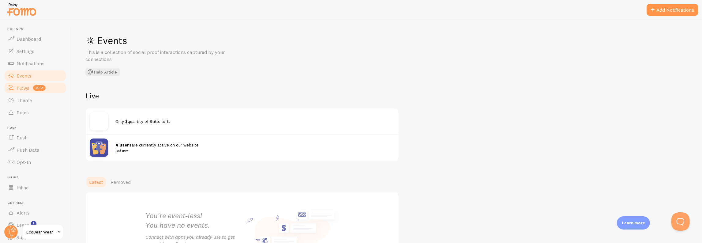
click at [20, 88] on span "Flows" at bounding box center [23, 88] width 13 height 6
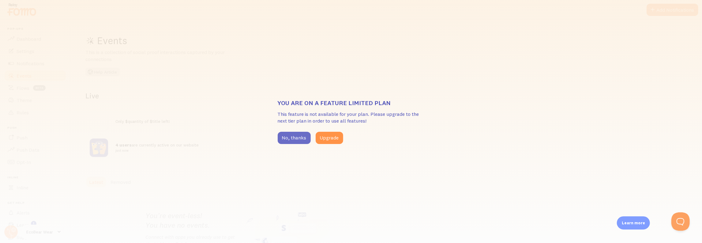
click at [289, 138] on button "No, thanks" at bounding box center [293, 138] width 33 height 12
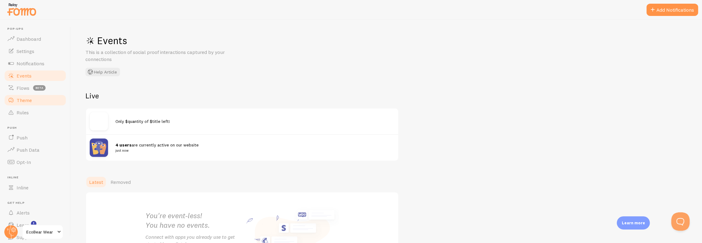
click at [40, 99] on link "Theme" at bounding box center [35, 100] width 63 height 12
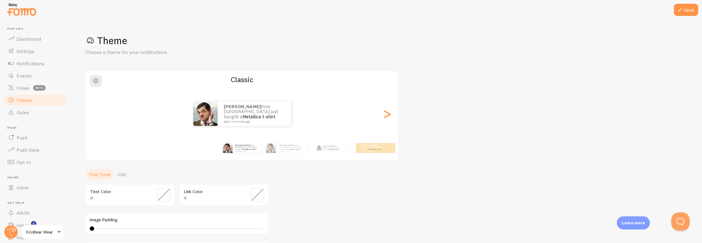
click at [393, 115] on div "[PERSON_NAME] from [GEOGRAPHIC_DATA] just bought a Metallica t-shirt about 4 mi…" at bounding box center [242, 113] width 312 height 24
click at [387, 115] on div ">" at bounding box center [386, 113] width 7 height 44
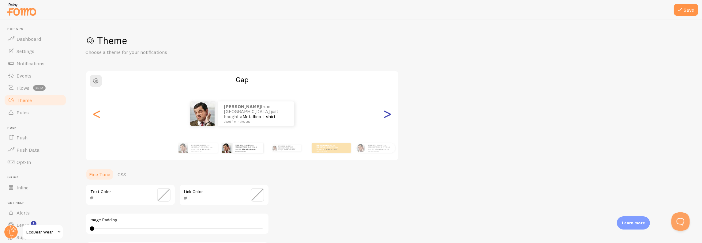
click at [387, 114] on div ">" at bounding box center [386, 113] width 7 height 44
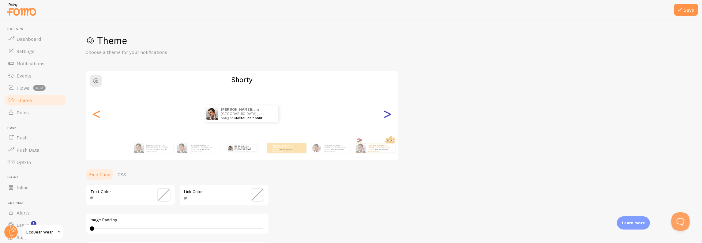
click at [387, 114] on div ">" at bounding box center [386, 113] width 7 height 44
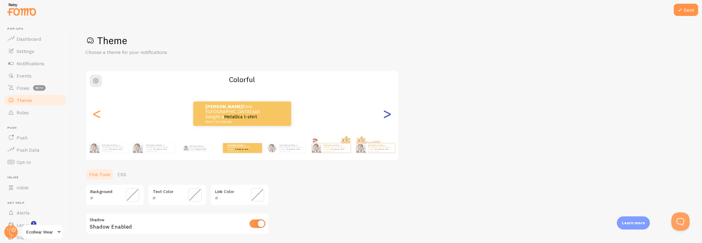
click at [387, 114] on div ">" at bounding box center [386, 113] width 7 height 44
click at [389, 113] on div ">" at bounding box center [386, 113] width 7 height 44
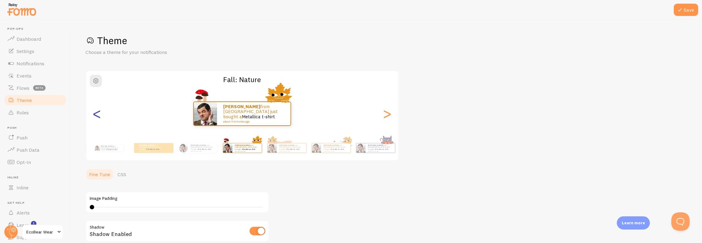
click at [93, 114] on div "<" at bounding box center [96, 113] width 7 height 44
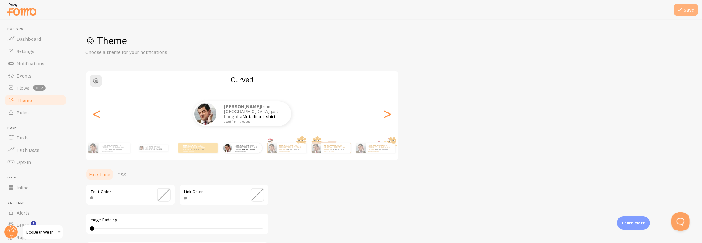
click at [691, 11] on button "Save" at bounding box center [685, 10] width 24 height 12
click at [15, 110] on link "Rules" at bounding box center [35, 112] width 63 height 12
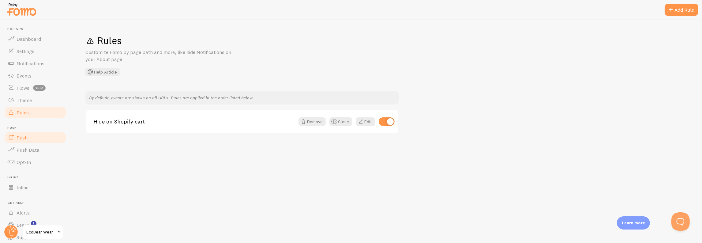
click at [29, 136] on link "Push" at bounding box center [35, 137] width 63 height 12
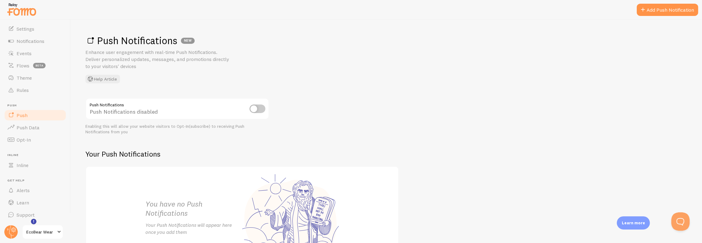
scroll to position [59, 0]
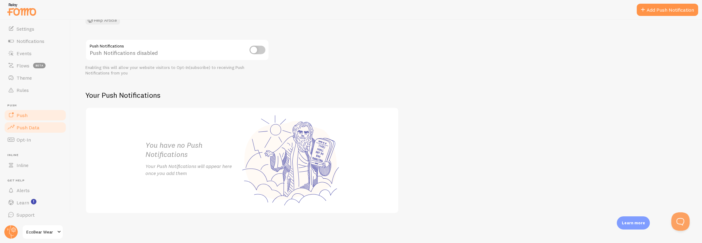
click at [22, 131] on link "Push Data" at bounding box center [35, 127] width 63 height 12
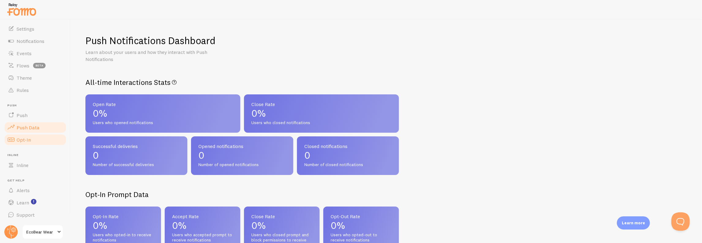
click at [39, 139] on link "Opt-In" at bounding box center [35, 139] width 63 height 12
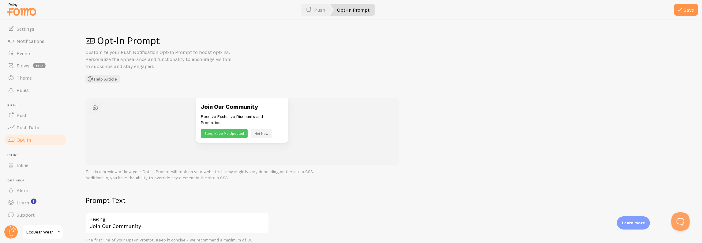
click at [97, 105] on span "button" at bounding box center [94, 107] width 7 height 7
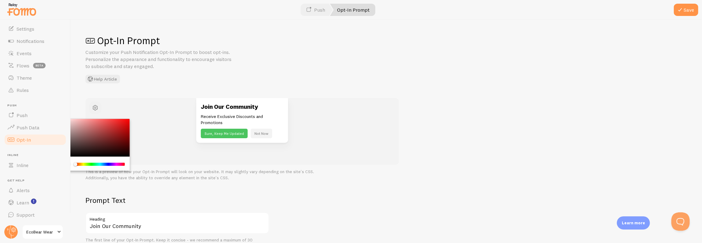
click at [97, 105] on span "button" at bounding box center [94, 107] width 7 height 7
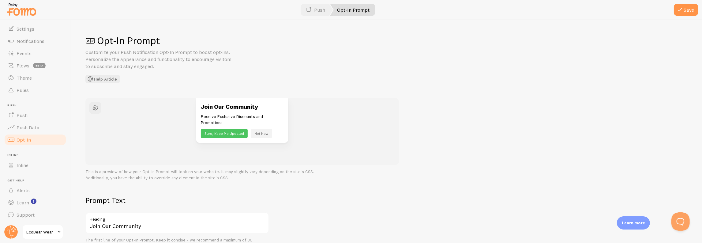
click at [188, 76] on div "Opt-In Prompt Customize your Push Notification Opt-In Prompt to boost opt-ins. …" at bounding box center [385, 58] width 601 height 49
click at [319, 10] on link "Push" at bounding box center [316, 10] width 34 height 12
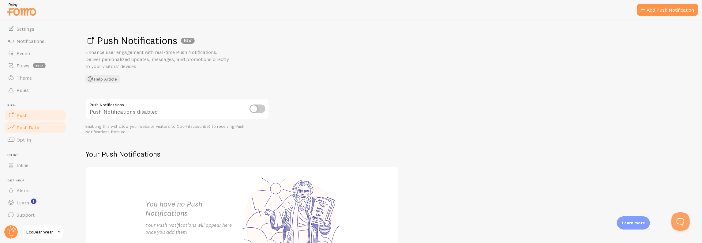
click at [39, 129] on link "Push Data" at bounding box center [35, 127] width 63 height 12
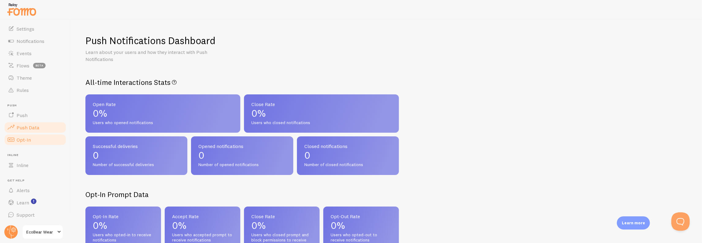
click at [35, 139] on link "Opt-In" at bounding box center [35, 139] width 63 height 12
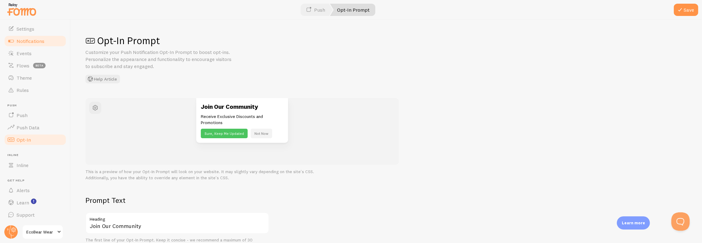
click at [41, 41] on span "Notifications" at bounding box center [31, 41] width 28 height 6
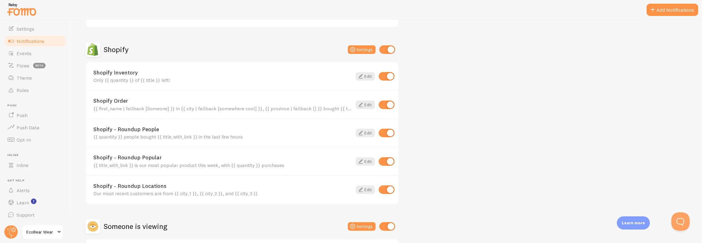
scroll to position [250, 0]
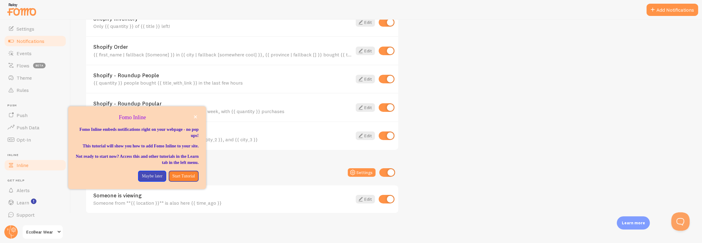
click at [28, 168] on link "Inline" at bounding box center [35, 165] width 63 height 12
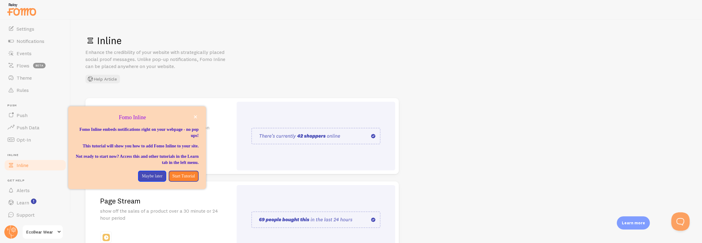
drag, startPoint x: 509, startPoint y: 139, endPoint x: 487, endPoint y: 139, distance: 22.3
click at [509, 139] on div "Inline Enhance the credibility of your website with strategically placed social…" at bounding box center [386, 131] width 631 height 223
click at [196, 117] on icon "close," at bounding box center [195, 116] width 3 height 3
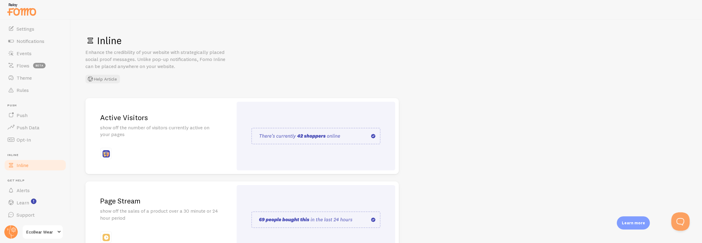
click at [196, 117] on h2 "Active Visitors" at bounding box center [159, 117] width 118 height 9
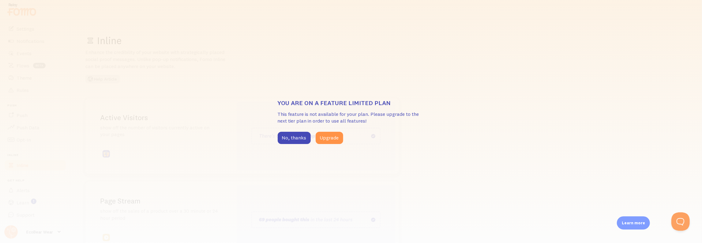
click at [527, 127] on div "You are on a feature limited plan This feature is not available for your plan. …" at bounding box center [351, 121] width 702 height 243
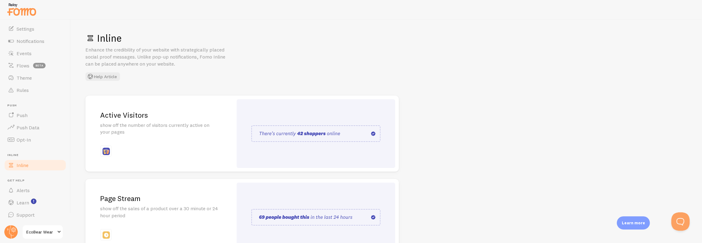
scroll to position [127, 0]
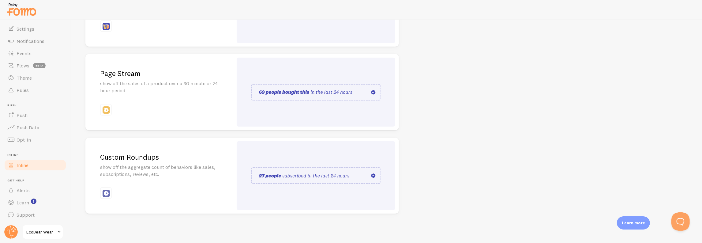
click at [149, 162] on div "Custom Roundups show off the aggregate count of behaviors like sales, subscript…" at bounding box center [158, 175] width 147 height 76
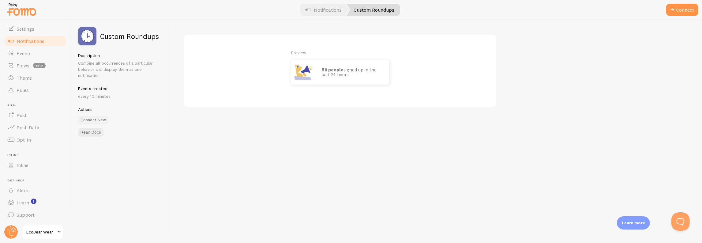
click at [96, 121] on button "Connect New" at bounding box center [93, 120] width 30 height 9
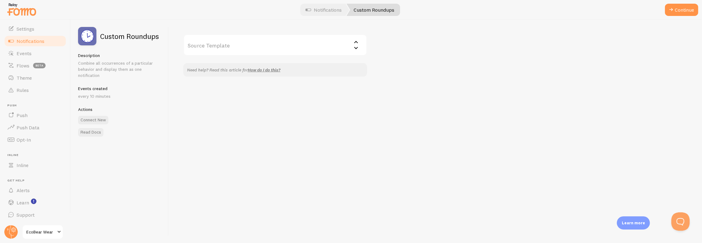
click at [232, 43] on input "Source Template" at bounding box center [275, 44] width 184 height 21
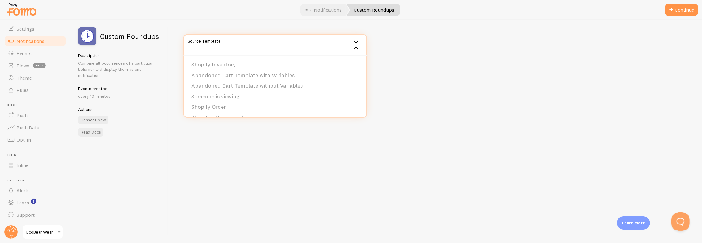
click at [199, 133] on div "Source Template Shopify Inventory Abandoned Cart Template with Variables Abando…" at bounding box center [435, 131] width 533 height 223
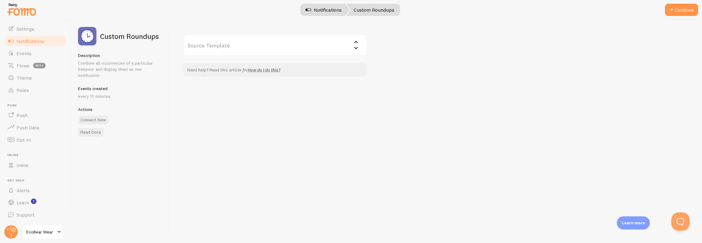
click at [333, 11] on link "Notifications" at bounding box center [323, 10] width 51 height 12
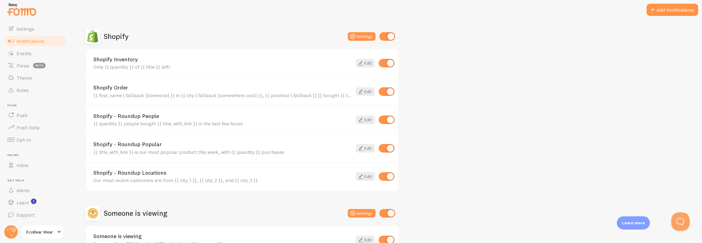
scroll to position [250, 0]
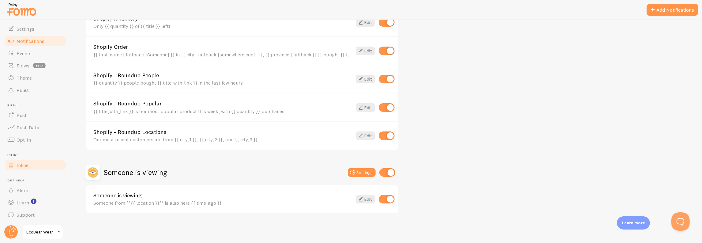
click at [33, 162] on link "Inline" at bounding box center [35, 165] width 63 height 12
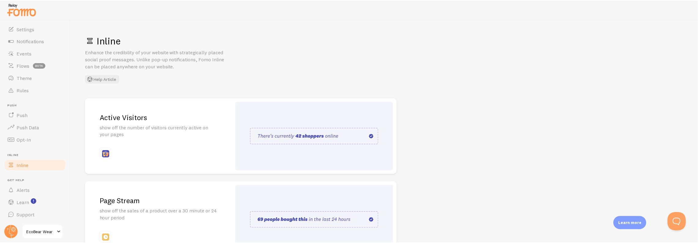
scroll to position [127, 0]
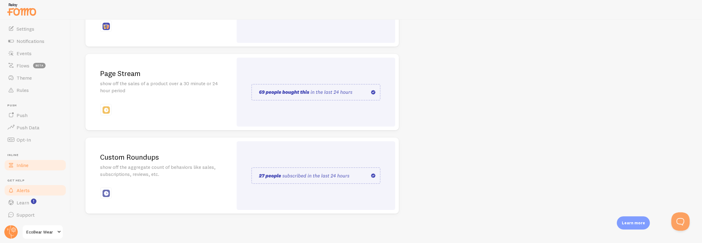
click at [35, 189] on link "Alerts" at bounding box center [35, 190] width 63 height 12
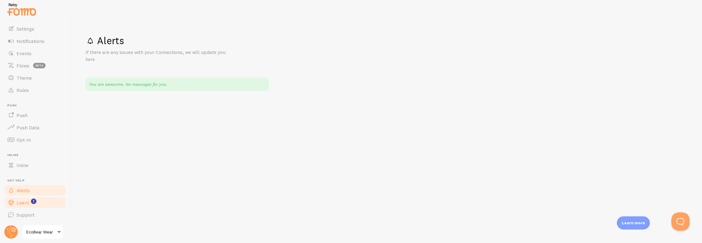
click at [30, 202] on link "Learn" at bounding box center [35, 202] width 63 height 12
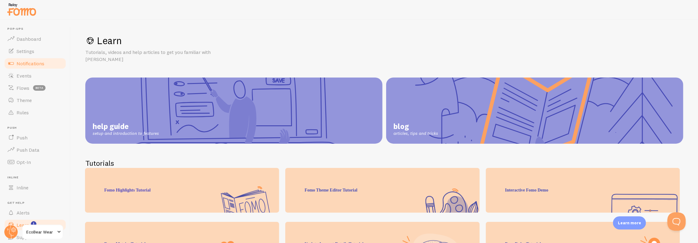
click at [35, 60] on span "Notifications" at bounding box center [31, 63] width 28 height 6
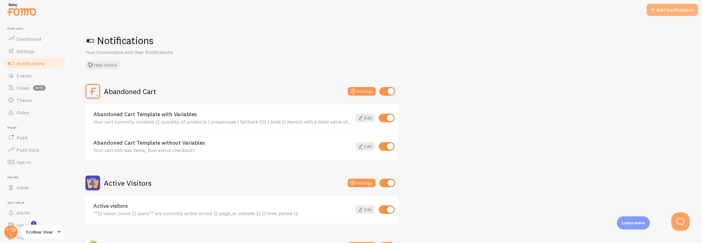
click at [682, 12] on button "Add Notifications" at bounding box center [672, 10] width 52 height 12
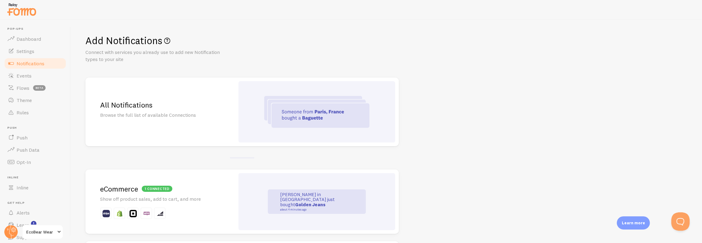
scroll to position [2, 0]
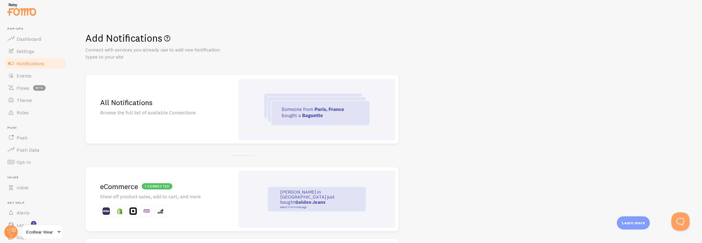
click at [146, 111] on p "Browse the full list of available Connections" at bounding box center [160, 112] width 120 height 7
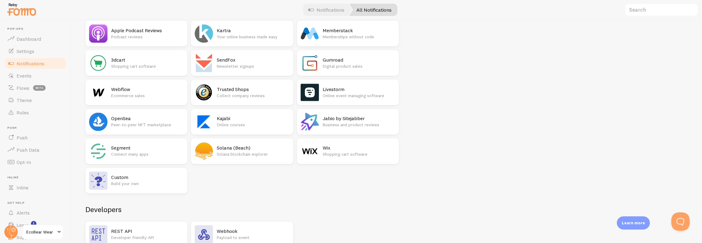
scroll to position [1005, 0]
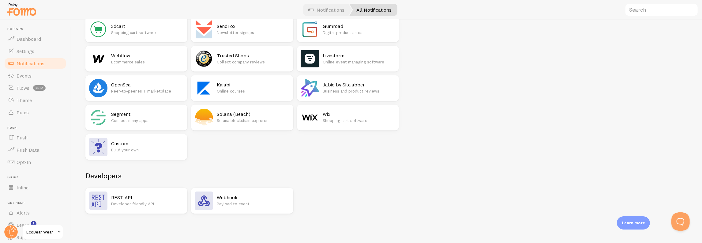
click at [124, 144] on h2 "Custom" at bounding box center [147, 143] width 73 height 6
click at [125, 145] on h2 "Custom" at bounding box center [147, 143] width 73 height 6
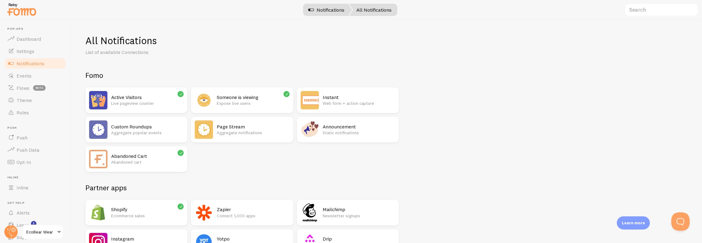
click at [331, 10] on link "Notifications" at bounding box center [326, 10] width 51 height 12
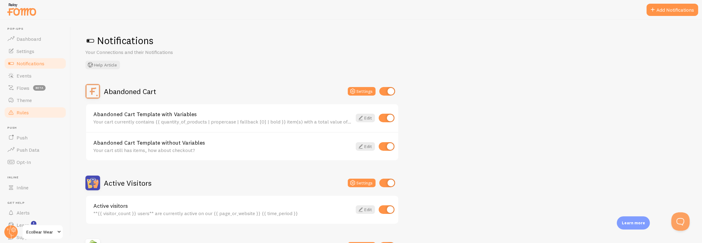
scroll to position [22, 0]
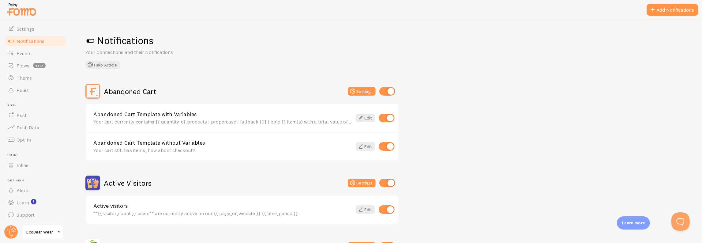
click at [44, 44] on link "Notifications" at bounding box center [35, 41] width 63 height 12
click at [675, 11] on button "Add Notifications" at bounding box center [672, 10] width 52 height 12
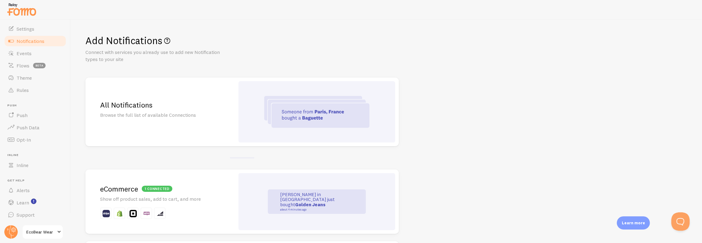
scroll to position [77, 0]
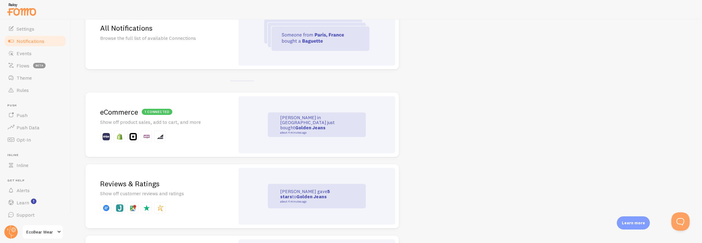
click at [190, 114] on h2 "1 connected eCommerce" at bounding box center [160, 111] width 120 height 9
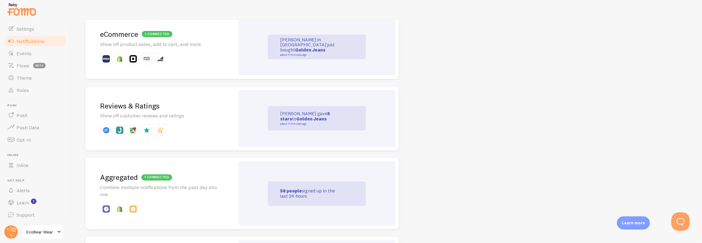
scroll to position [160, 0]
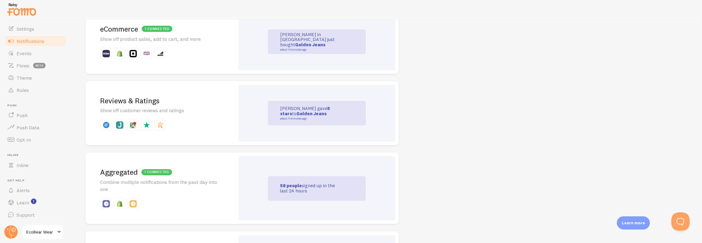
click at [291, 101] on div "[PERSON_NAME] just gave 5 stars to Golden Jeans about 4 minutes ago" at bounding box center [317, 113] width 98 height 24
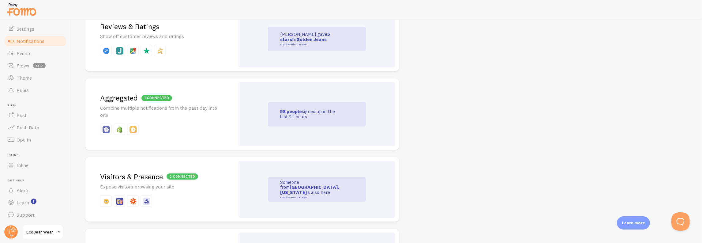
scroll to position [236, 0]
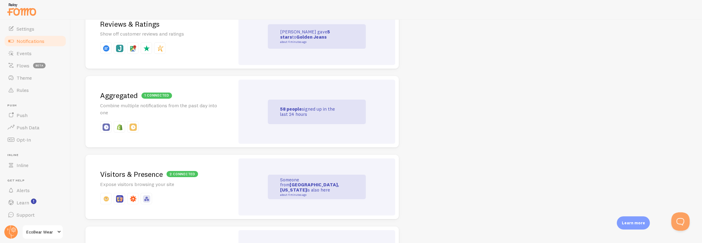
click at [210, 116] on div "1 connected [GEOGRAPHIC_DATA] Combine multiple notifications from the past day …" at bounding box center [159, 111] width 149 height 71
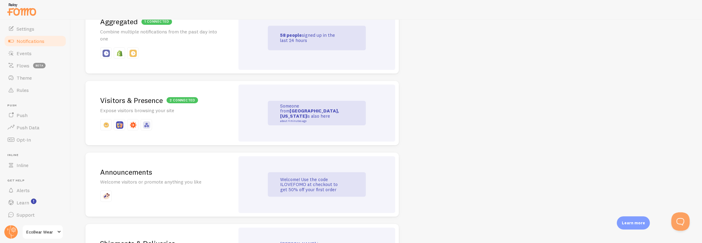
scroll to position [331, 0]
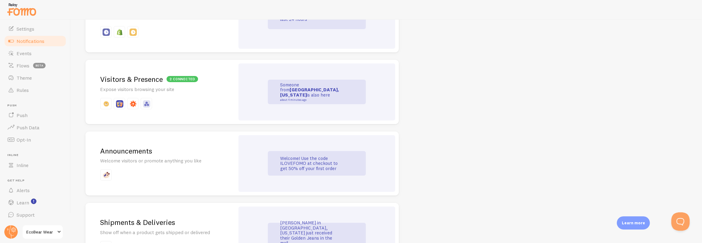
click at [211, 107] on p at bounding box center [160, 104] width 120 height 12
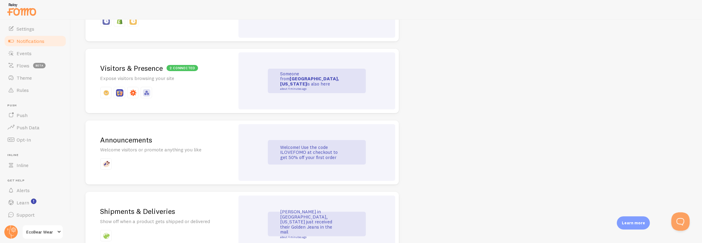
scroll to position [321, 0]
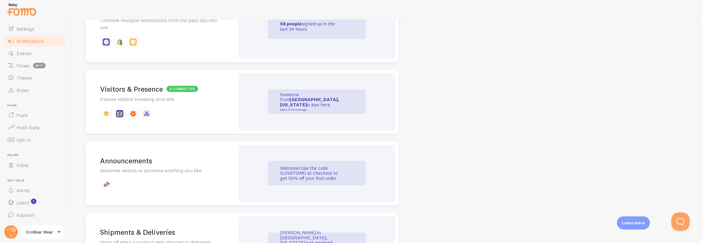
click at [169, 165] on h2 "Announcements" at bounding box center [160, 160] width 120 height 9
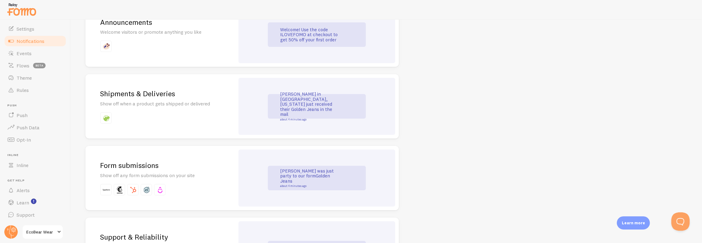
scroll to position [480, 0]
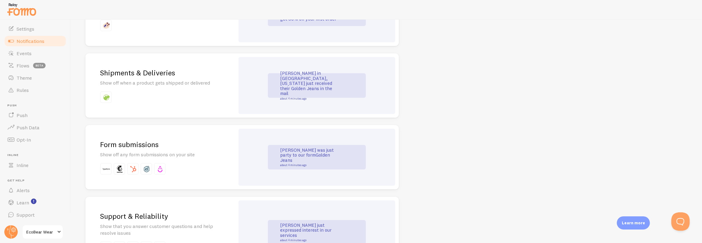
click at [188, 92] on p at bounding box center [160, 97] width 120 height 12
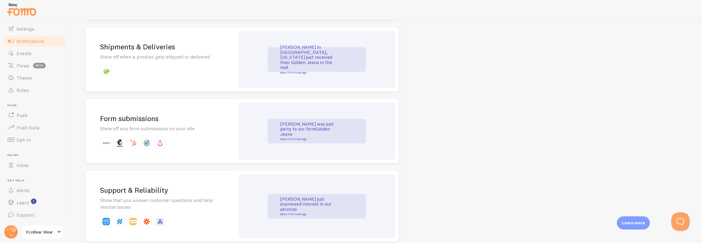
scroll to position [485, 0]
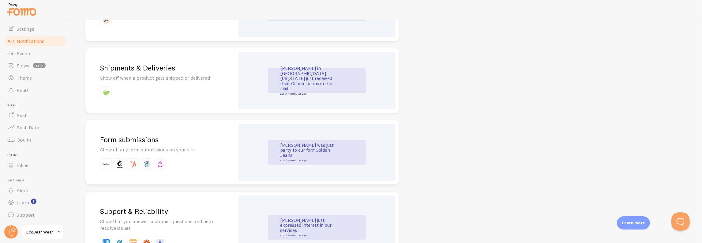
click at [180, 147] on p "Show off any form submissions on your site" at bounding box center [160, 149] width 120 height 7
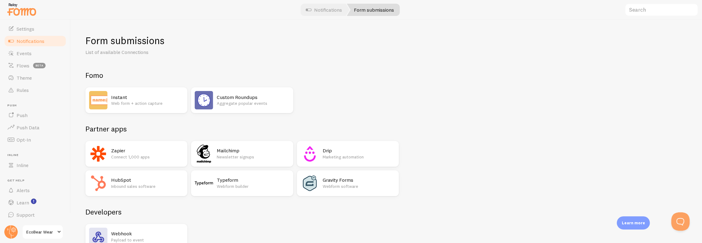
click at [110, 99] on div "Instant Web form + action capture" at bounding box center [136, 100] width 102 height 26
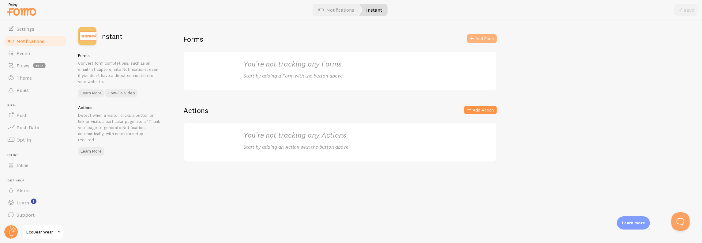
click at [477, 42] on button "Add Form" at bounding box center [482, 38] width 30 height 9
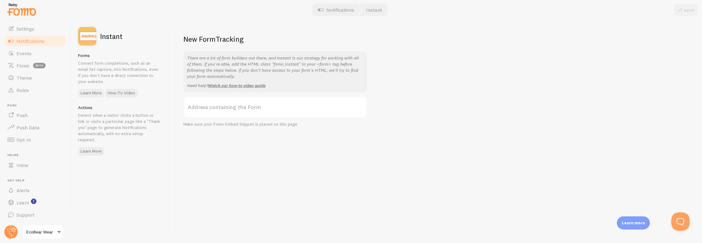
click at [236, 108] on label "Address containing the Form" at bounding box center [275, 106] width 184 height 21
click at [236, 108] on input "Address containing the Form" at bounding box center [275, 106] width 184 height 21
click at [239, 106] on label "Address containing the Form" at bounding box center [275, 106] width 184 height 21
click at [239, 106] on input "Address containing the Form" at bounding box center [275, 106] width 184 height 21
click at [414, 125] on div "New Form Tracking There are a lot of form builders out there, and Instant is ou…" at bounding box center [435, 131] width 533 height 223
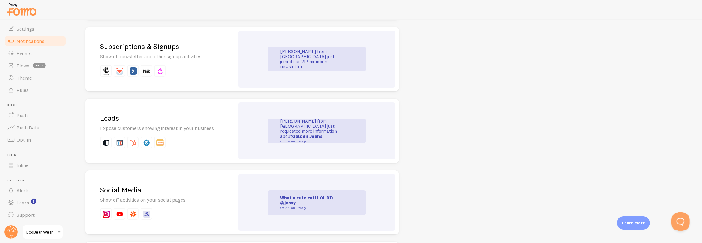
scroll to position [770, 0]
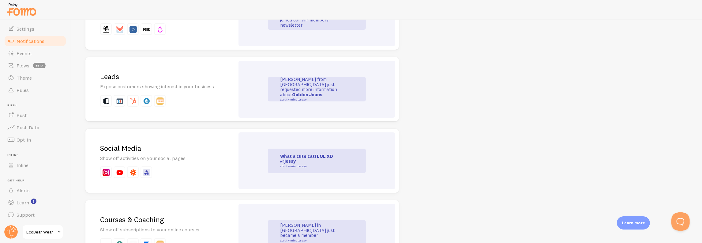
click at [197, 84] on p "Expose customers showing interest in your business" at bounding box center [160, 86] width 120 height 7
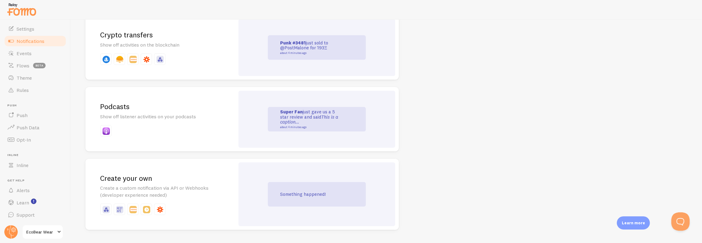
scroll to position [1328, 0]
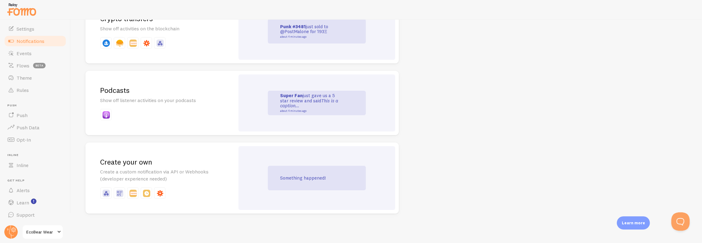
click at [139, 165] on h2 "Create your own" at bounding box center [160, 161] width 120 height 9
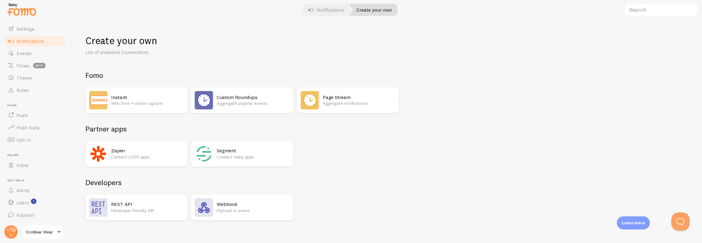
click at [349, 160] on div "Zapier Connect 1,000 apps Segment Connect many apps" at bounding box center [241, 154] width 313 height 26
